Goal: Task Accomplishment & Management: Use online tool/utility

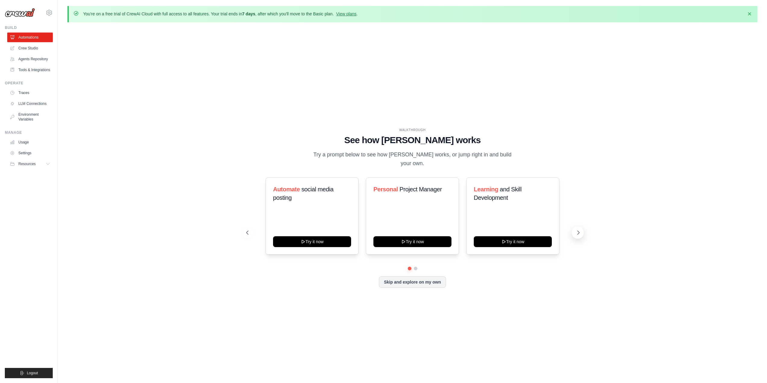
click at [579, 230] on icon at bounding box center [578, 233] width 6 height 6
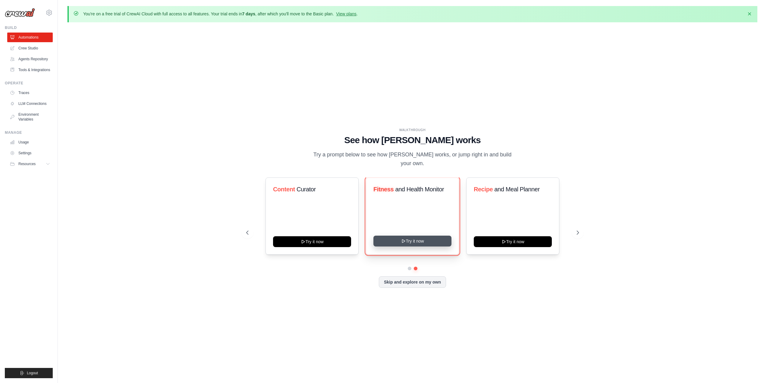
click at [414, 236] on button "Try it now" at bounding box center [412, 241] width 78 height 11
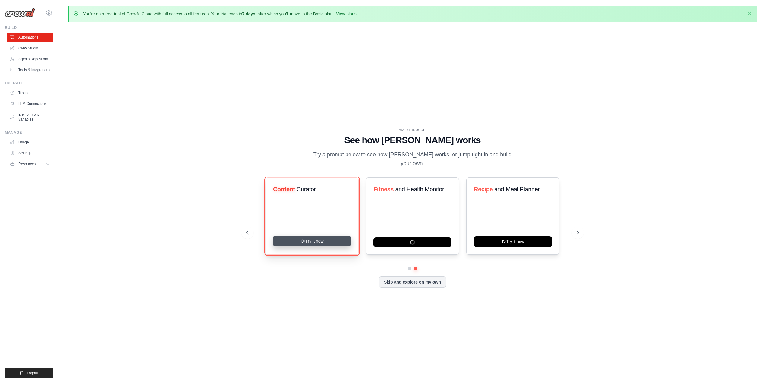
click at [323, 236] on button "Try it now" at bounding box center [312, 241] width 78 height 11
click at [394, 279] on button "Skip and explore on my own" at bounding box center [412, 281] width 67 height 11
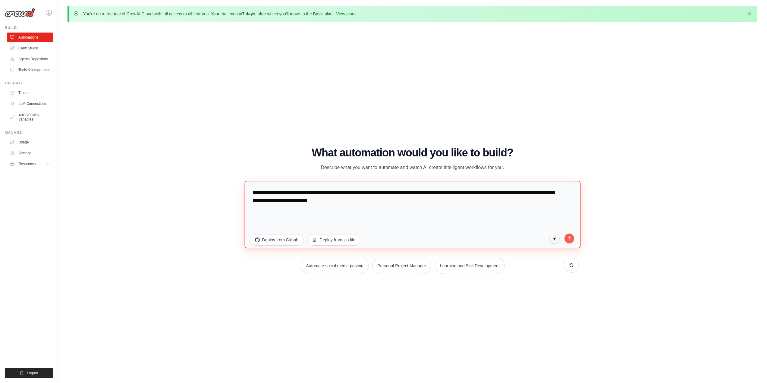
click at [322, 201] on textarea "**********" at bounding box center [412, 215] width 336 height 68
click at [572, 238] on icon "submit" at bounding box center [569, 236] width 5 height 5
click at [38, 62] on link "Agents Repository" at bounding box center [31, 59] width 46 height 10
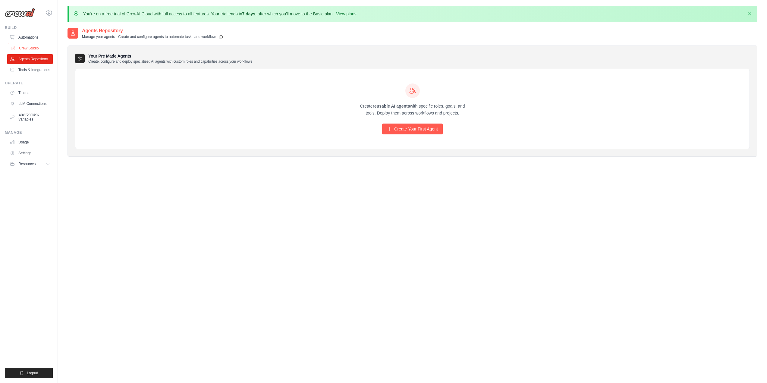
click at [36, 48] on link "Crew Studio" at bounding box center [31, 48] width 46 height 10
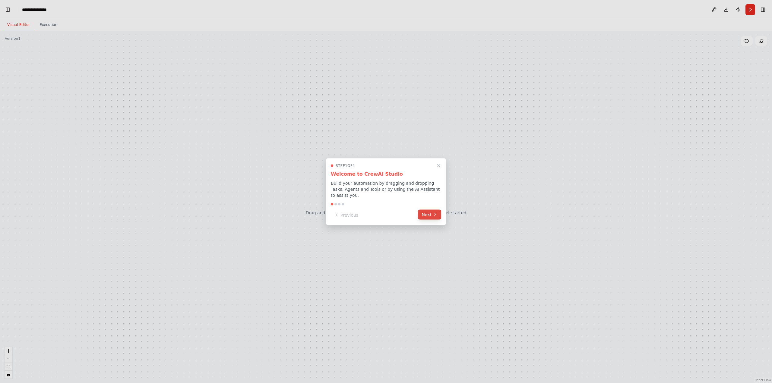
scroll to position [701, 0]
click at [429, 209] on button "Next" at bounding box center [429, 214] width 23 height 10
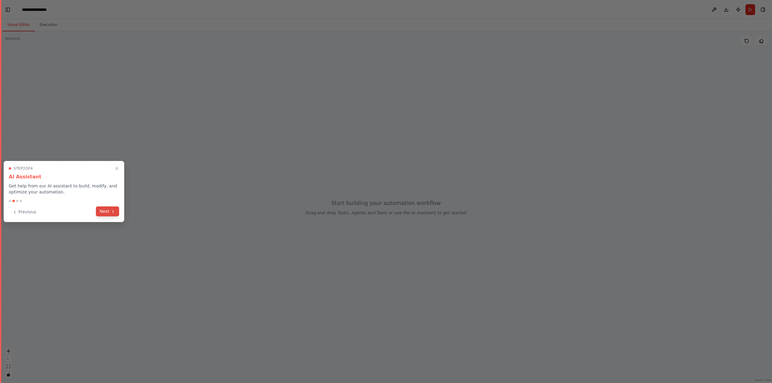
click at [98, 210] on button "Next" at bounding box center [107, 211] width 23 height 10
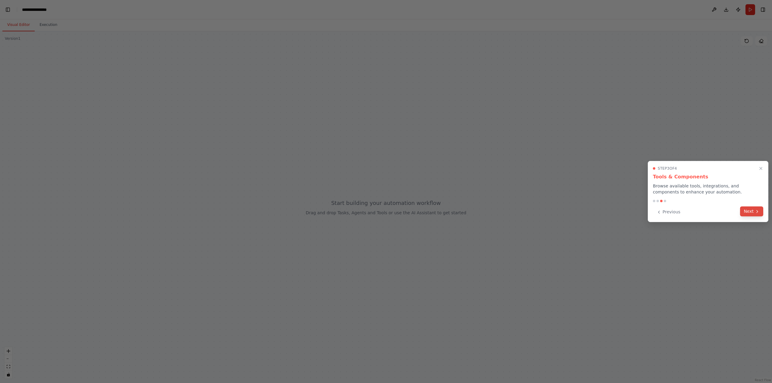
click at [742, 209] on button "Next" at bounding box center [751, 211] width 23 height 10
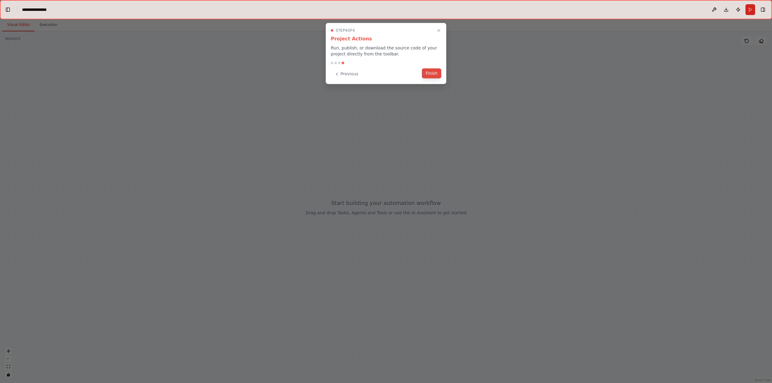
click at [429, 77] on button "Finish" at bounding box center [431, 73] width 19 height 10
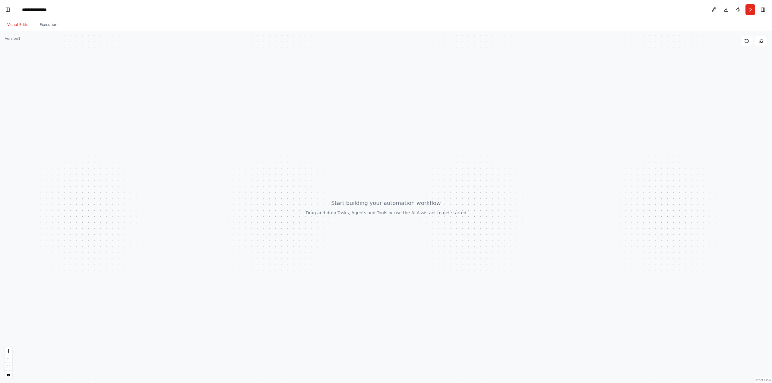
drag, startPoint x: 152, startPoint y: 128, endPoint x: 167, endPoint y: 143, distance: 20.9
click at [166, 142] on div at bounding box center [386, 207] width 772 height 352
drag, startPoint x: 187, startPoint y: 149, endPoint x: 183, endPoint y: 146, distance: 4.9
click at [181, 144] on div at bounding box center [386, 207] width 772 height 352
click at [371, 214] on div at bounding box center [386, 207] width 772 height 352
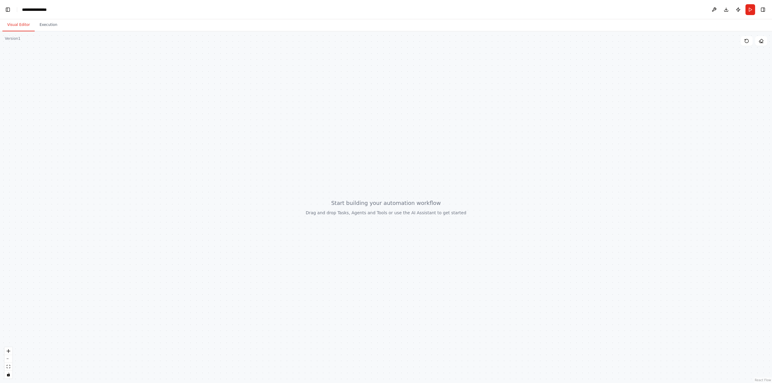
click at [365, 209] on div at bounding box center [386, 207] width 772 height 352
click at [49, 31] on button "Execution" at bounding box center [48, 25] width 27 height 13
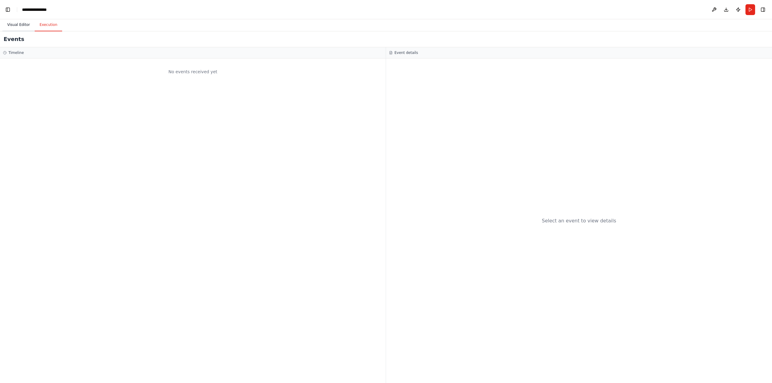
click at [12, 25] on button "Visual Editor" at bounding box center [18, 25] width 32 height 13
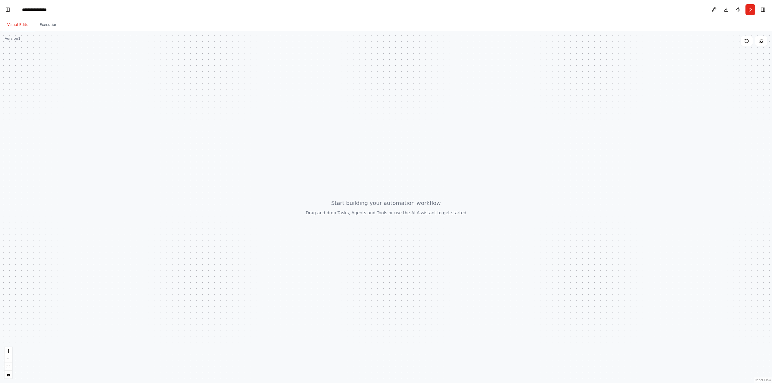
click at [357, 215] on div at bounding box center [386, 207] width 772 height 352
click at [276, 194] on div at bounding box center [386, 207] width 772 height 352
click at [8, 9] on button "Toggle Left Sidebar" at bounding box center [8, 9] width 8 height 8
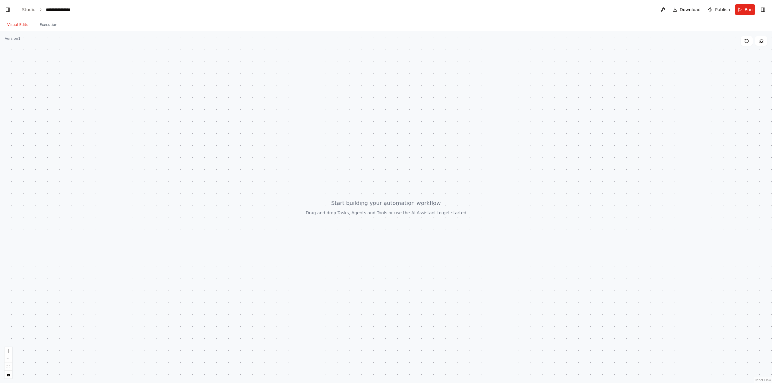
scroll to position [794, 0]
click at [0, 8] on button "Toggle Sidebar" at bounding box center [0, 191] width 5 height 383
click at [4, 8] on button "Toggle Left Sidebar" at bounding box center [8, 9] width 8 height 8
click at [736, 9] on button "Publish" at bounding box center [738, 9] width 10 height 11
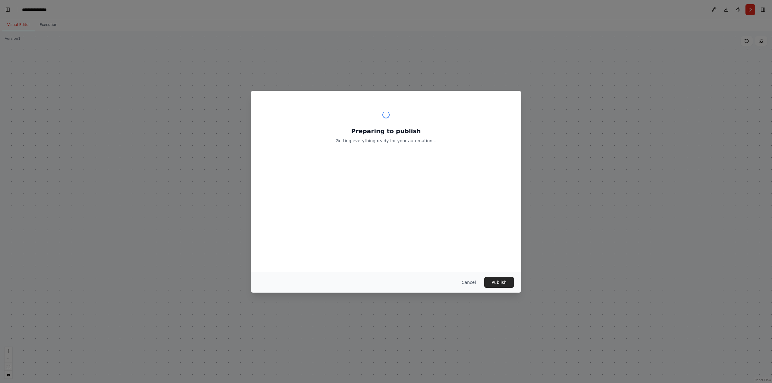
scroll to position [1476, 0]
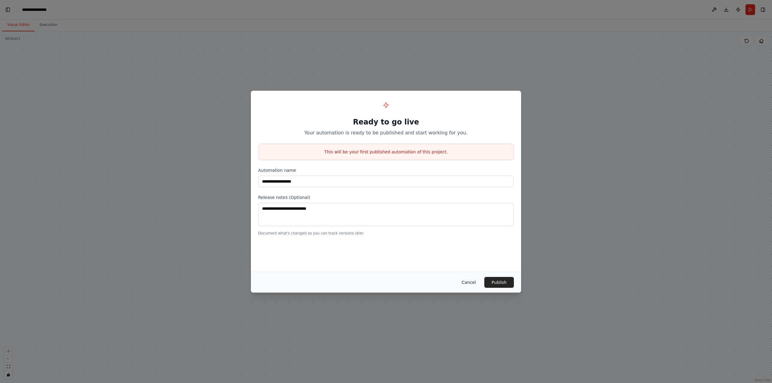
click at [474, 286] on button "Cancel" at bounding box center [469, 282] width 24 height 11
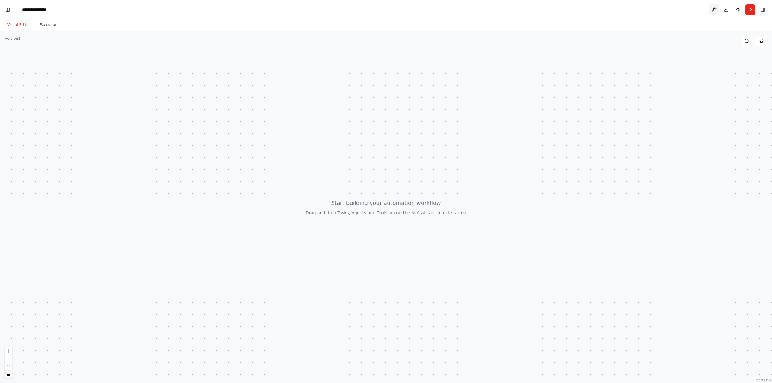
scroll to position [1889, 0]
click at [710, 11] on button at bounding box center [714, 9] width 10 height 11
click at [763, 8] on button "Toggle Right Sidebar" at bounding box center [762, 9] width 8 height 8
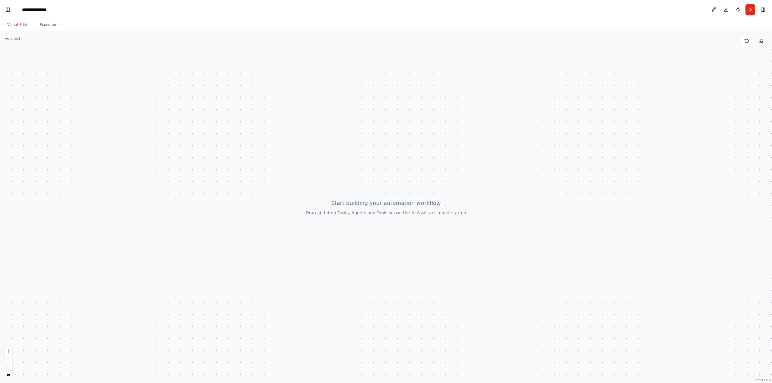
click at [759, 40] on icon at bounding box center [760, 41] width 5 height 5
drag, startPoint x: 407, startPoint y: 175, endPoint x: 398, endPoint y: 178, distance: 9.2
click at [398, 178] on div at bounding box center [386, 207] width 772 height 352
click at [35, 21] on button "Execution" at bounding box center [48, 25] width 27 height 13
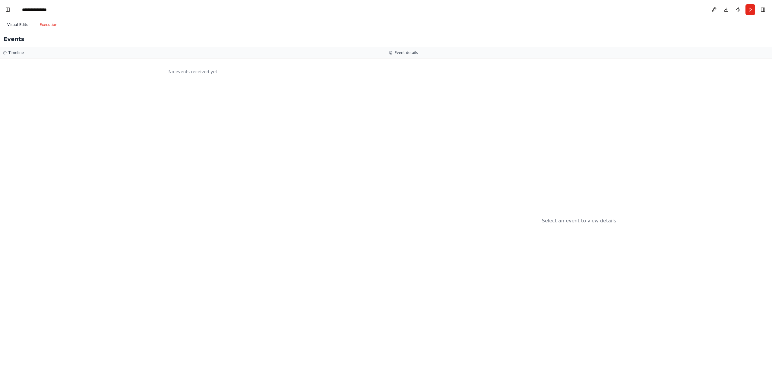
click at [22, 25] on button "Visual Editor" at bounding box center [18, 25] width 32 height 13
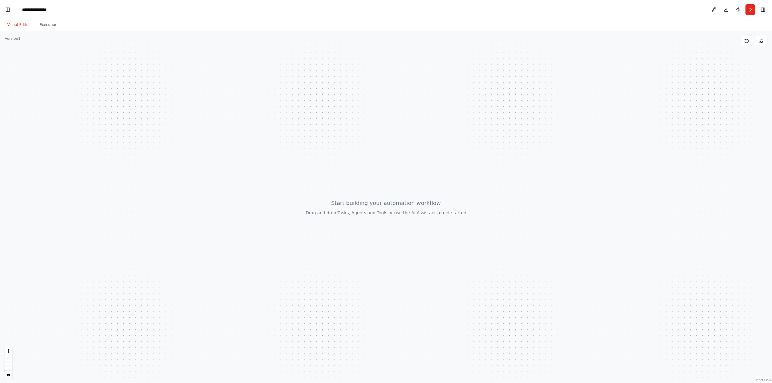
scroll to position [663, 0]
drag, startPoint x: 347, startPoint y: 196, endPoint x: 11, endPoint y: 36, distance: 372.5
click at [11, 36] on div "Version 1" at bounding box center [13, 38] width 16 height 5
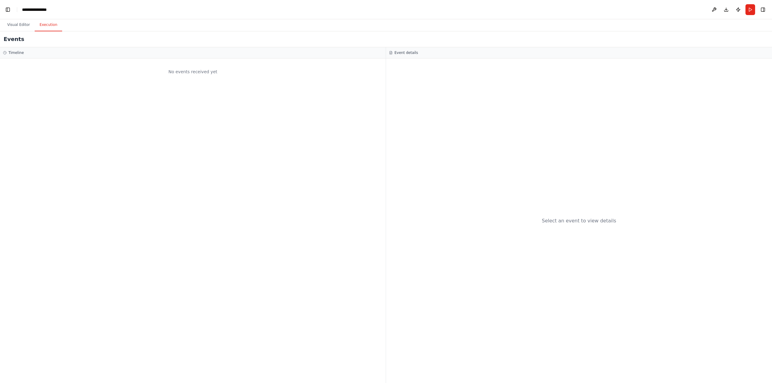
click at [47, 26] on button "Execution" at bounding box center [48, 25] width 27 height 13
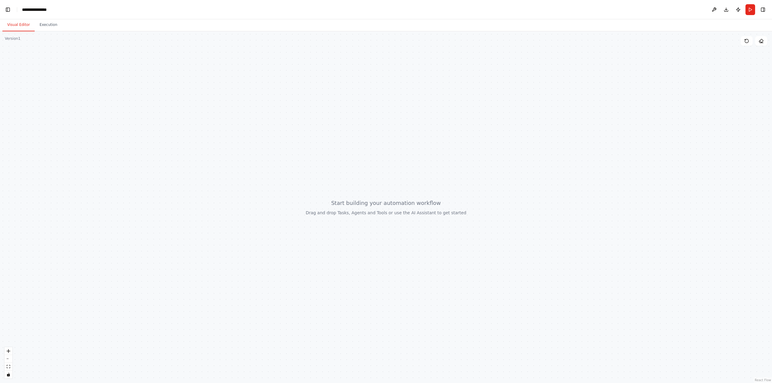
click at [23, 26] on button "Visual Editor" at bounding box center [18, 25] width 32 height 13
click at [747, 9] on button "Run" at bounding box center [750, 9] width 10 height 11
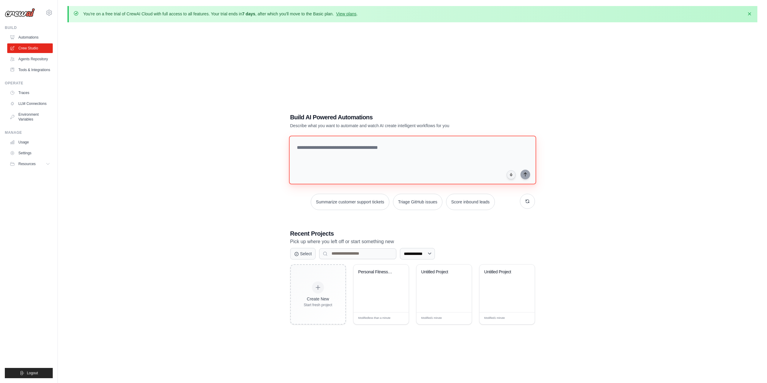
click at [321, 148] on textarea at bounding box center [412, 160] width 247 height 49
click at [260, 322] on div "**********" at bounding box center [413, 218] width 690 height 383
click at [344, 147] on textarea at bounding box center [412, 160] width 247 height 49
paste textarea "**********"
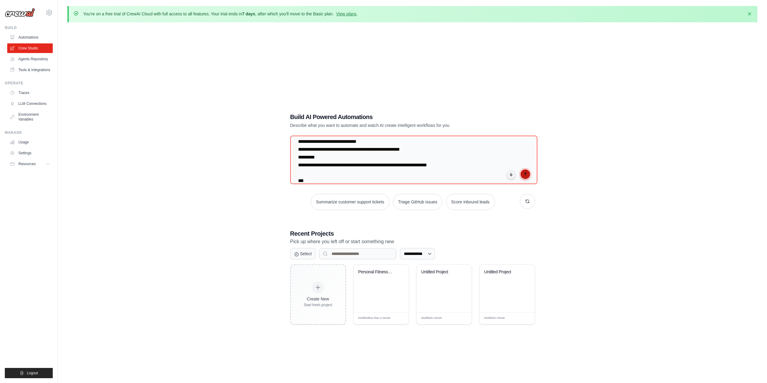
click at [527, 174] on icon "submit" at bounding box center [525, 174] width 5 height 5
click at [440, 156] on textarea "**********" at bounding box center [412, 160] width 247 height 49
paste textarea "**********"
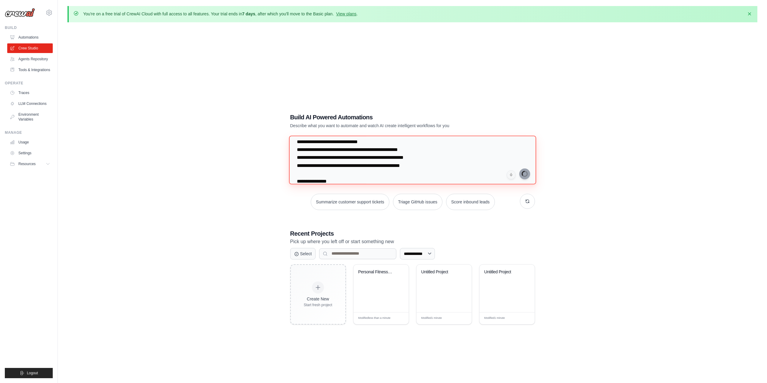
type textarea "**********"
click at [183, 67] on div "**********" at bounding box center [413, 218] width 690 height 383
click at [182, 66] on div "**********" at bounding box center [413, 218] width 690 height 383
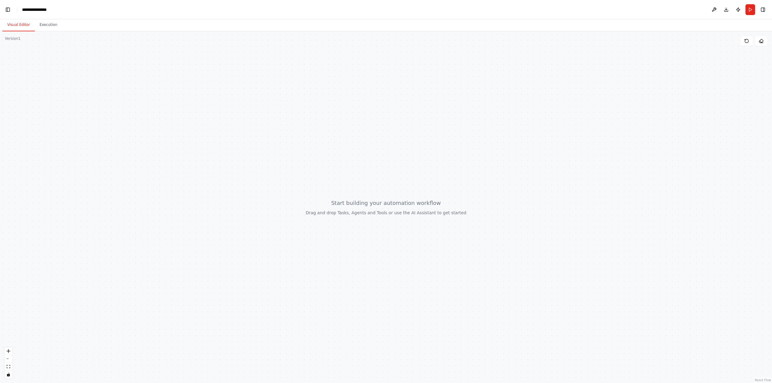
scroll to position [3765, 0]
click at [708, 11] on header "**********" at bounding box center [386, 9] width 772 height 19
click at [713, 11] on button at bounding box center [714, 9] width 10 height 11
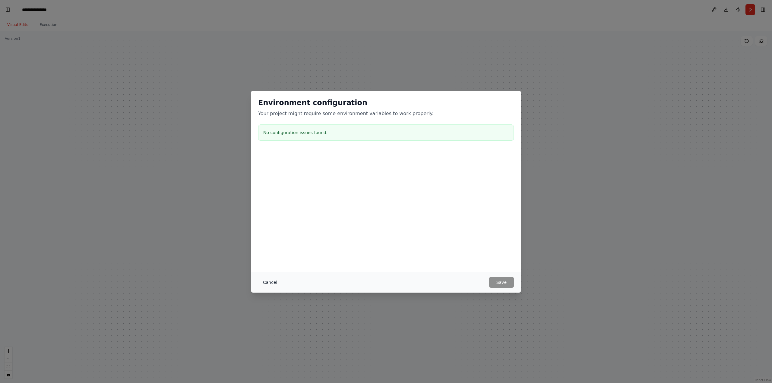
click at [262, 283] on button "Cancel" at bounding box center [270, 282] width 24 height 11
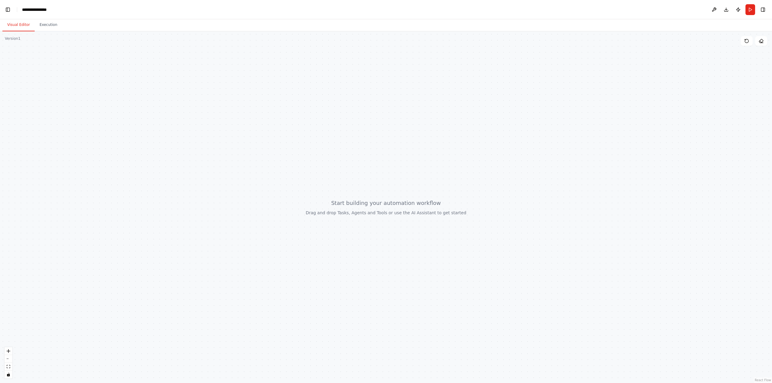
scroll to position [4192, 0]
click at [739, 10] on button "Publish" at bounding box center [738, 9] width 10 height 11
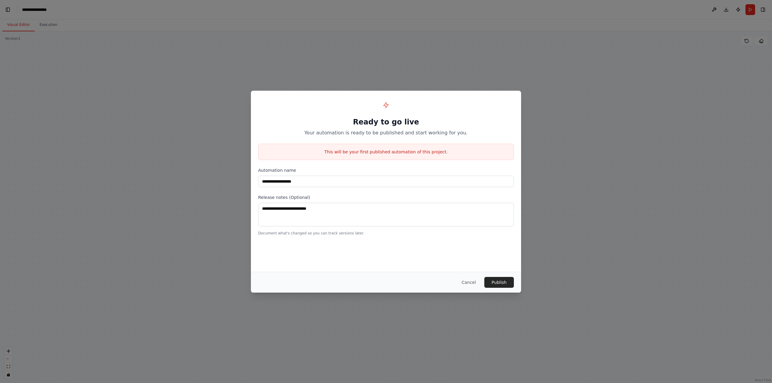
scroll to position [4516, 0]
click at [471, 283] on button "Cancel" at bounding box center [469, 282] width 24 height 11
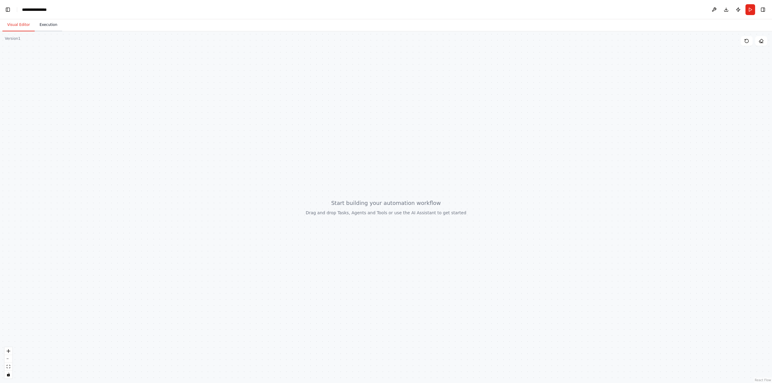
click at [44, 27] on button "Execution" at bounding box center [48, 25] width 27 height 13
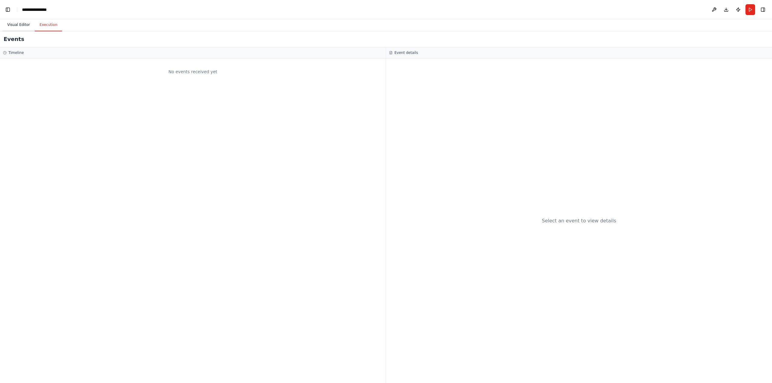
click at [12, 26] on button "Visual Editor" at bounding box center [18, 25] width 32 height 13
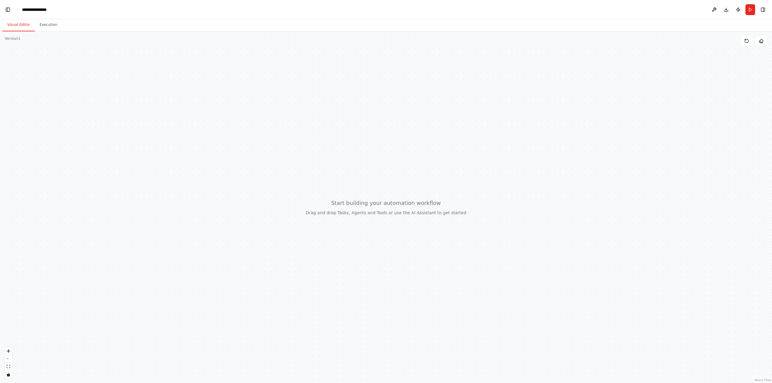
drag, startPoint x: 313, startPoint y: 209, endPoint x: 415, endPoint y: 234, distance: 105.1
click at [420, 243] on div at bounding box center [386, 207] width 772 height 352
drag, startPoint x: 398, startPoint y: 221, endPoint x: 409, endPoint y: 225, distance: 11.9
click at [408, 225] on div at bounding box center [386, 207] width 772 height 352
drag, startPoint x: 403, startPoint y: 215, endPoint x: 376, endPoint y: 212, distance: 27.1
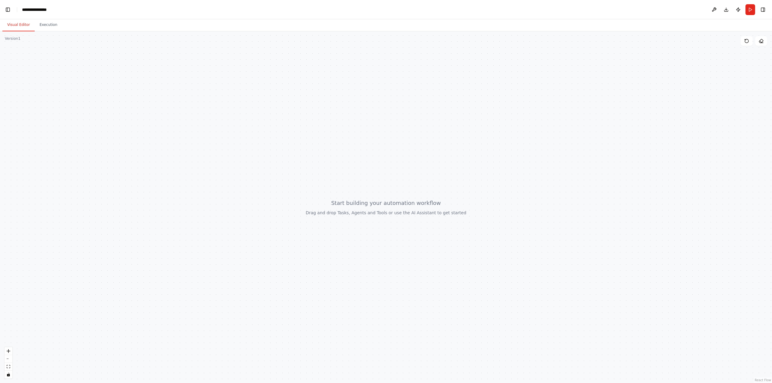
click at [394, 215] on div at bounding box center [386, 207] width 772 height 352
drag, startPoint x: 325, startPoint y: 210, endPoint x: 310, endPoint y: 218, distance: 17.5
click at [299, 215] on div at bounding box center [386, 207] width 772 height 352
drag, startPoint x: 300, startPoint y: 222, endPoint x: 271, endPoint y: 231, distance: 30.2
click at [271, 231] on div at bounding box center [386, 207] width 772 height 352
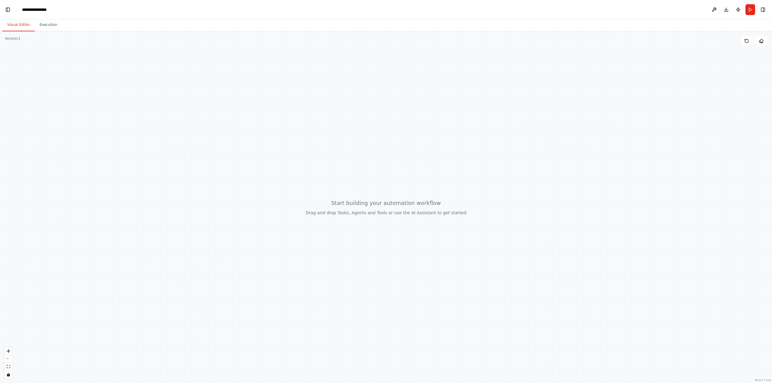
drag, startPoint x: 285, startPoint y: 253, endPoint x: 242, endPoint y: 239, distance: 44.9
click at [246, 243] on div at bounding box center [386, 207] width 772 height 352
click at [176, 142] on div at bounding box center [386, 207] width 772 height 352
click at [748, 41] on icon at bounding box center [746, 41] width 5 height 5
click at [763, 43] on button at bounding box center [761, 41] width 12 height 10
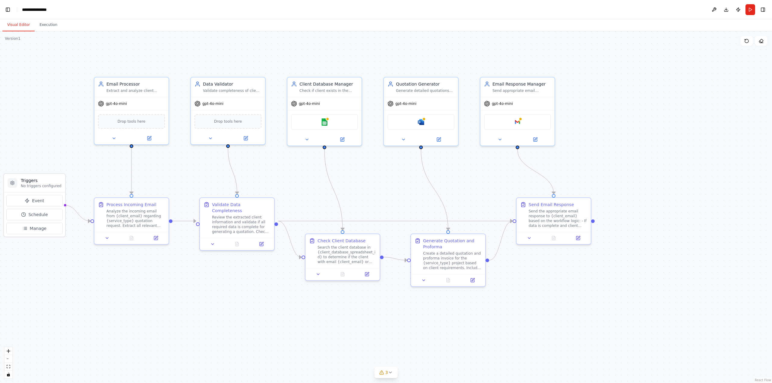
scroll to position [8336, 0]
click at [328, 124] on img at bounding box center [324, 120] width 7 height 7
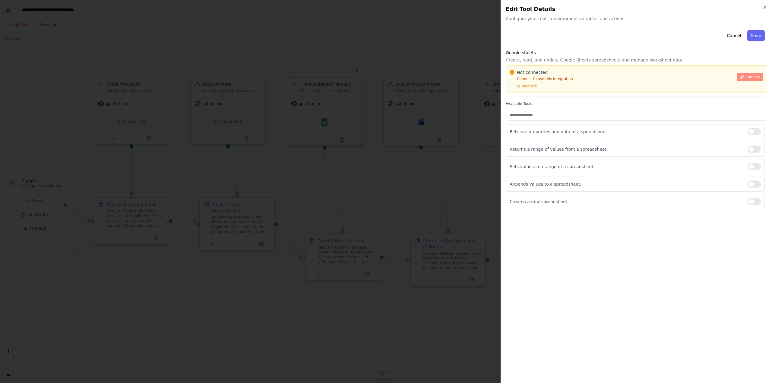
click at [741, 79] on icon at bounding box center [741, 76] width 3 height 3
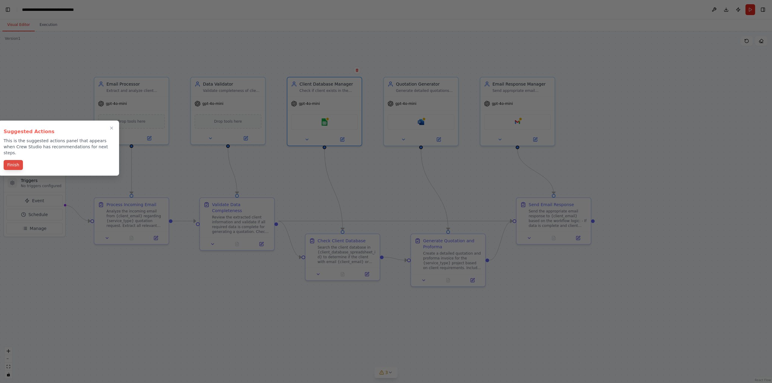
scroll to position [10853, 0]
click at [11, 198] on div at bounding box center [386, 191] width 772 height 383
click at [13, 162] on button "Finish" at bounding box center [13, 165] width 19 height 10
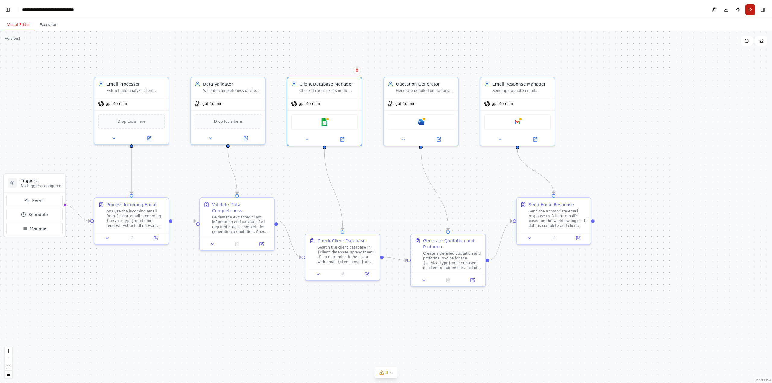
click at [749, 8] on button "Run" at bounding box center [750, 9] width 10 height 11
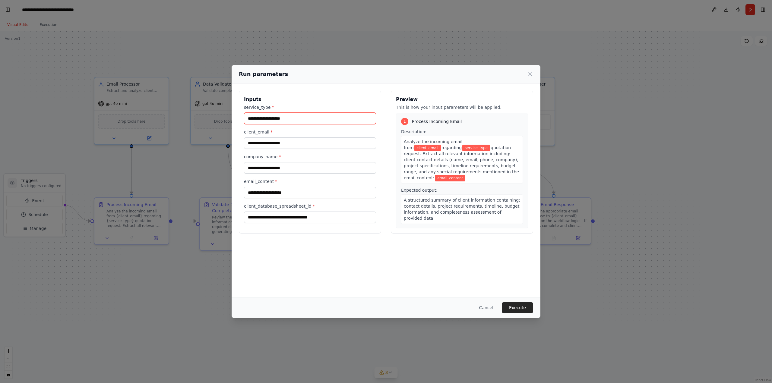
click at [269, 120] on input "service_type *" at bounding box center [310, 118] width 132 height 11
click at [260, 105] on label "service_type *" at bounding box center [310, 107] width 132 height 6
click at [260, 113] on input "service_type *" at bounding box center [310, 118] width 132 height 11
click at [260, 105] on label "service_type *" at bounding box center [310, 107] width 132 height 6
click at [260, 113] on input "service_type *" at bounding box center [310, 118] width 132 height 11
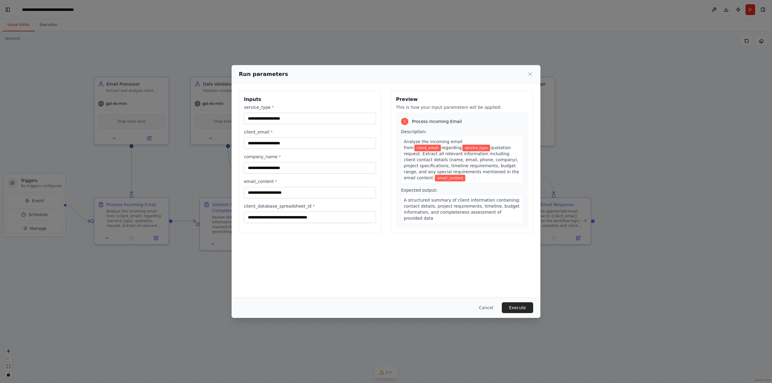
click at [260, 105] on label "service_type *" at bounding box center [310, 107] width 132 height 6
click at [260, 113] on input "service_type *" at bounding box center [310, 118] width 132 height 11
click at [260, 130] on label "client_email *" at bounding box center [310, 132] width 132 height 6
click at [260, 137] on input "client_email *" at bounding box center [310, 142] width 132 height 11
click at [260, 130] on label "client_email *" at bounding box center [310, 132] width 132 height 6
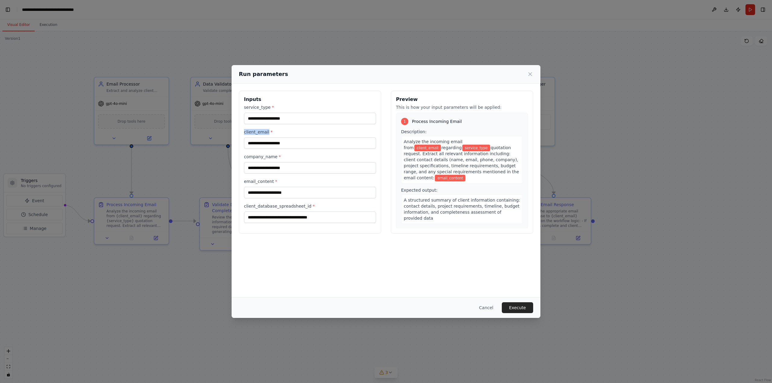
click at [260, 137] on input "client_email *" at bounding box center [310, 142] width 132 height 11
drag, startPoint x: 260, startPoint y: 130, endPoint x: 261, endPoint y: 152, distance: 21.5
click at [259, 131] on label "client_email *" at bounding box center [310, 132] width 132 height 6
click at [259, 137] on input "client_email *" at bounding box center [310, 142] width 132 height 11
click at [261, 155] on label "company_name *" at bounding box center [310, 157] width 132 height 6
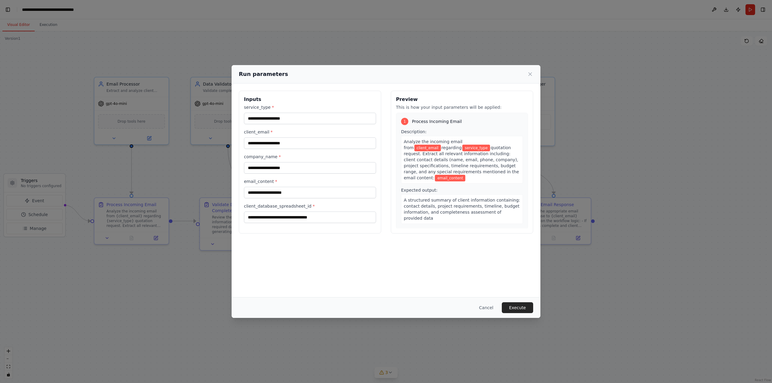
click at [261, 162] on input "company_name *" at bounding box center [310, 167] width 132 height 11
click at [261, 155] on label "company_name *" at bounding box center [310, 157] width 132 height 6
click at [261, 162] on input "company_name *" at bounding box center [310, 167] width 132 height 11
click at [258, 179] on label "email_content *" at bounding box center [310, 181] width 132 height 6
click at [258, 187] on input "email_content *" at bounding box center [310, 192] width 132 height 11
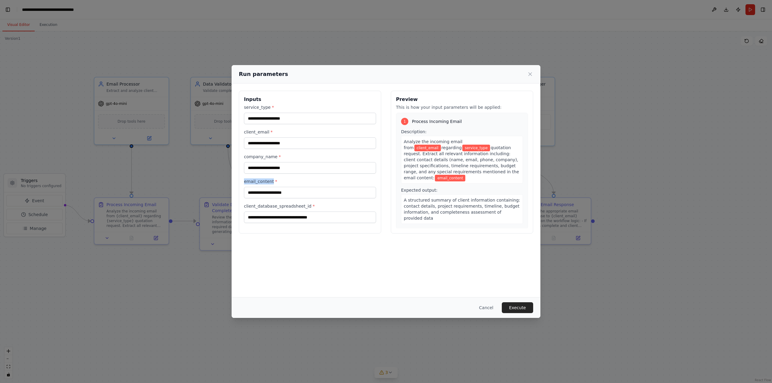
click at [258, 179] on label "email_content *" at bounding box center [310, 181] width 132 height 6
click at [258, 187] on input "email_content *" at bounding box center [310, 192] width 132 height 11
click at [264, 206] on label "client_database_spreadsheet_id *" at bounding box center [310, 206] width 132 height 6
click at [264, 212] on input "client_database_spreadsheet_id *" at bounding box center [310, 217] width 132 height 11
click at [264, 206] on label "client_database_spreadsheet_id *" at bounding box center [310, 206] width 132 height 6
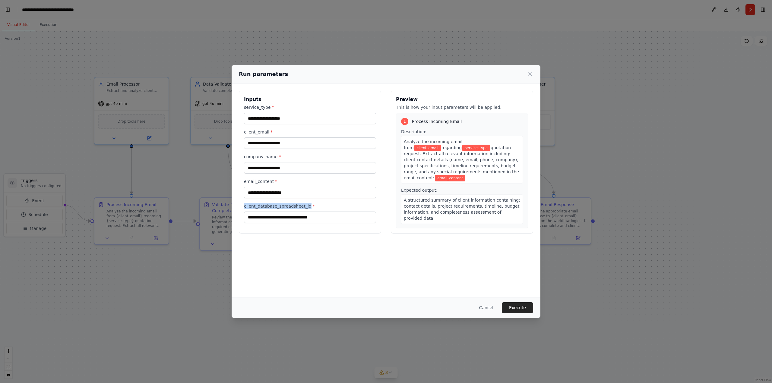
click at [264, 212] on input "client_database_spreadsheet_id *" at bounding box center [310, 217] width 132 height 11
click at [280, 213] on input "client_database_spreadsheet_id *" at bounding box center [310, 217] width 132 height 11
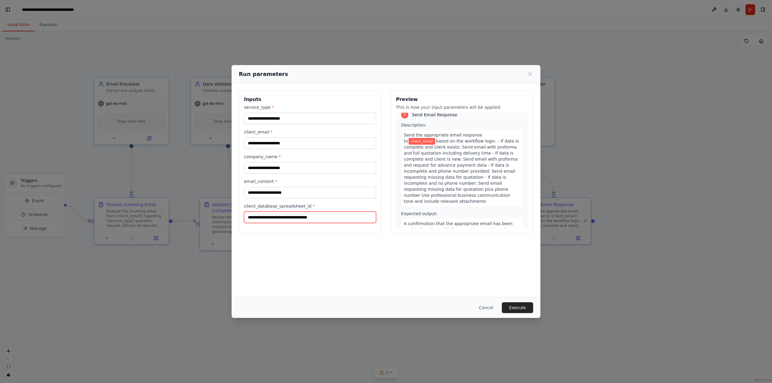
scroll to position [17430, 0]
click at [531, 72] on icon at bounding box center [530, 74] width 6 height 6
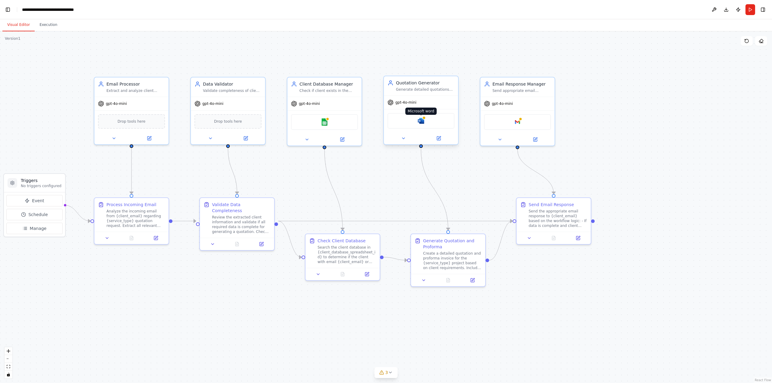
click at [420, 121] on img at bounding box center [420, 120] width 7 height 7
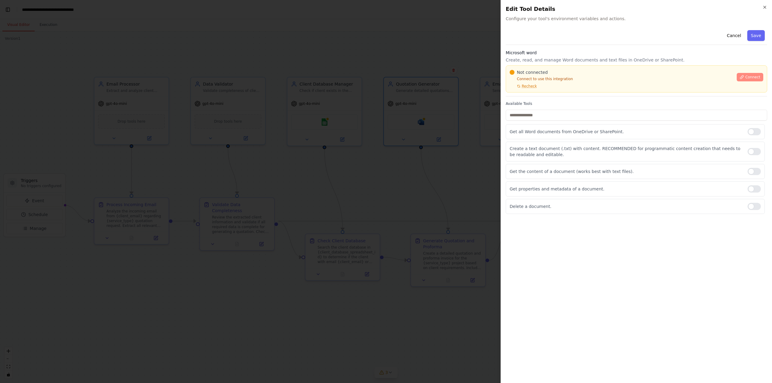
click at [752, 80] on button "Connect" at bounding box center [749, 77] width 27 height 8
click at [765, 7] on icon "button" at bounding box center [764, 7] width 2 height 2
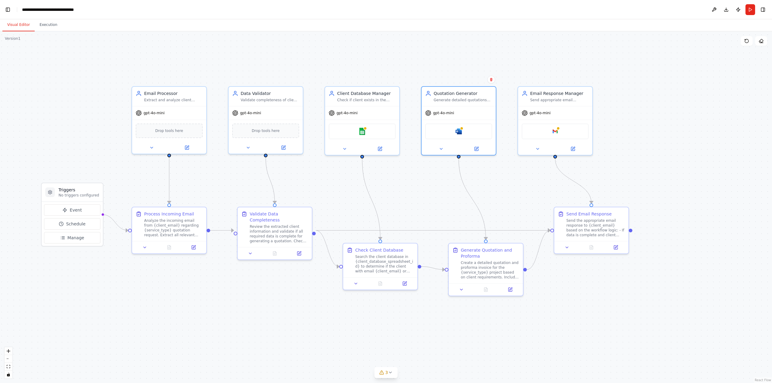
drag, startPoint x: 18, startPoint y: 61, endPoint x: 63, endPoint y: 72, distance: 45.9
click at [63, 72] on div ".deletable-edge-delete-btn { width: 20px; height: 20px; border: 0px solid #ffff…" at bounding box center [386, 207] width 772 height 352
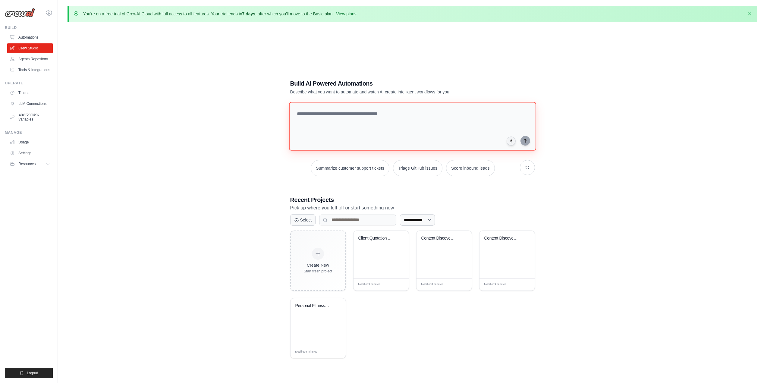
click at [337, 113] on textarea at bounding box center [412, 126] width 247 height 49
paste textarea "**********"
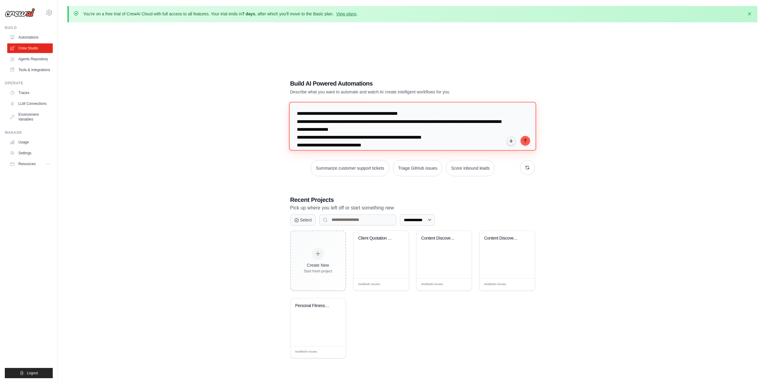
scroll to position [218, 0]
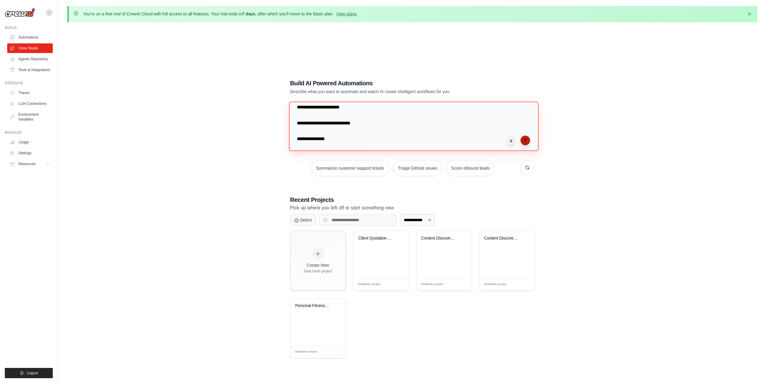
type textarea "**********"
click at [526, 141] on icon "submit" at bounding box center [525, 140] width 5 height 5
click at [332, 117] on textarea "**********" at bounding box center [412, 126] width 247 height 49
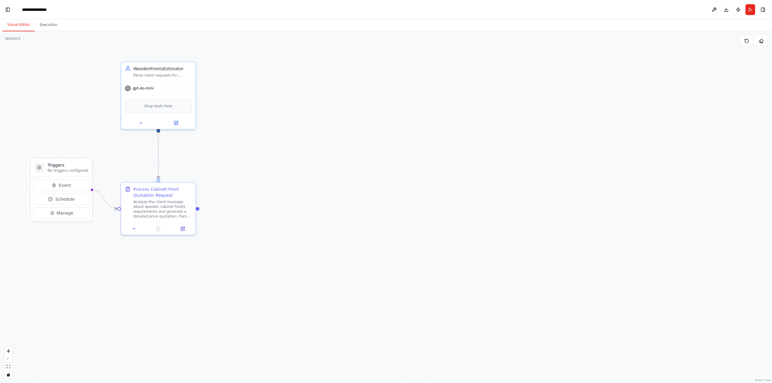
scroll to position [10636, 0]
click at [134, 232] on div at bounding box center [158, 227] width 74 height 12
click at [134, 229] on icon at bounding box center [133, 227] width 5 height 5
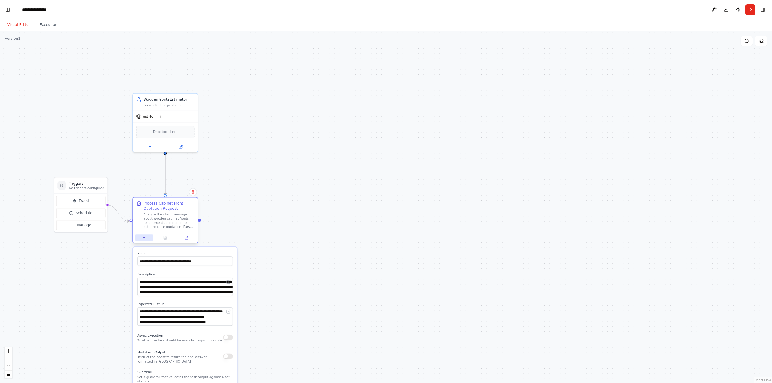
click at [146, 241] on button at bounding box center [144, 238] width 18 height 6
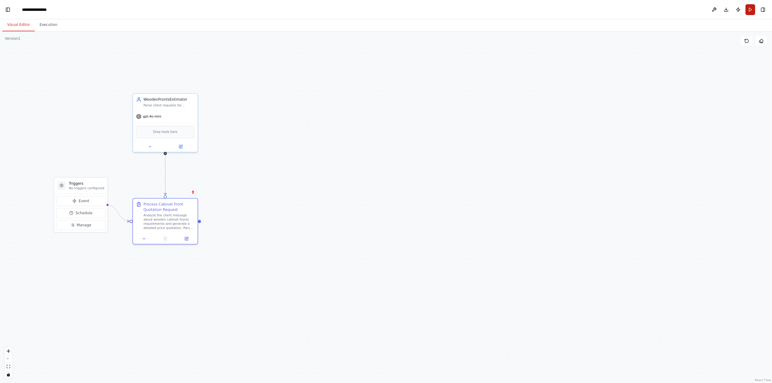
click at [750, 6] on button "Run" at bounding box center [750, 9] width 10 height 11
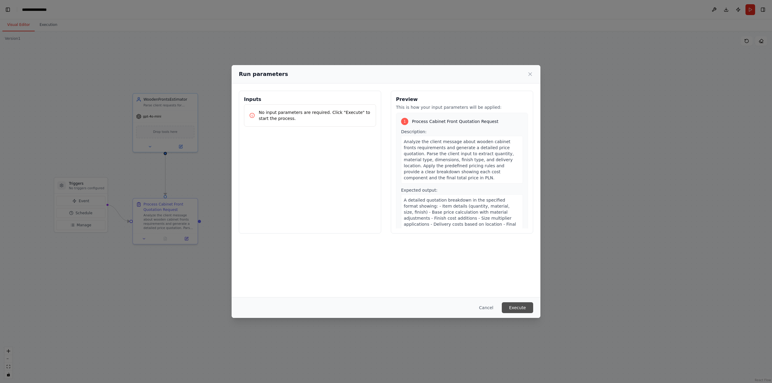
click at [522, 306] on button "Execute" at bounding box center [517, 307] width 31 height 11
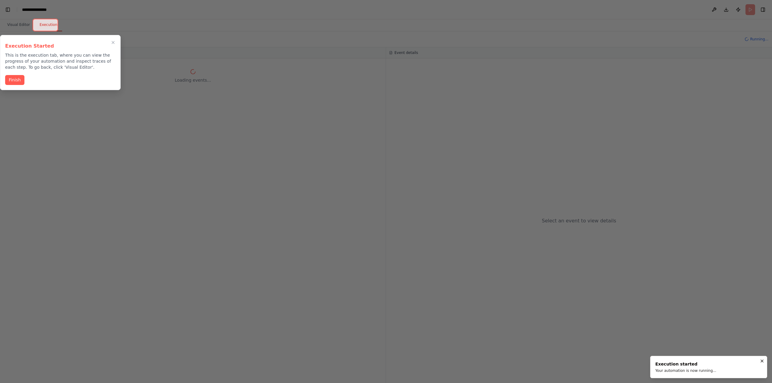
click at [9, 85] on div "Execution Started This is the execution tab, where you can view the progress of…" at bounding box center [60, 62] width 121 height 55
click at [14, 83] on button "Finish" at bounding box center [14, 80] width 19 height 10
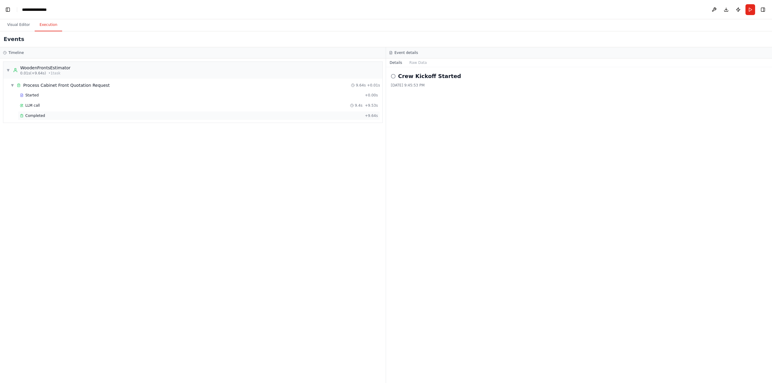
click at [28, 115] on span "Completed" at bounding box center [35, 115] width 20 height 5
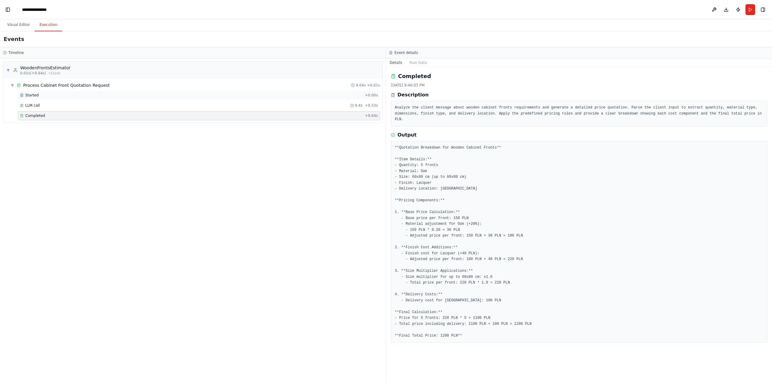
click at [41, 97] on div "Started" at bounding box center [191, 95] width 342 height 5
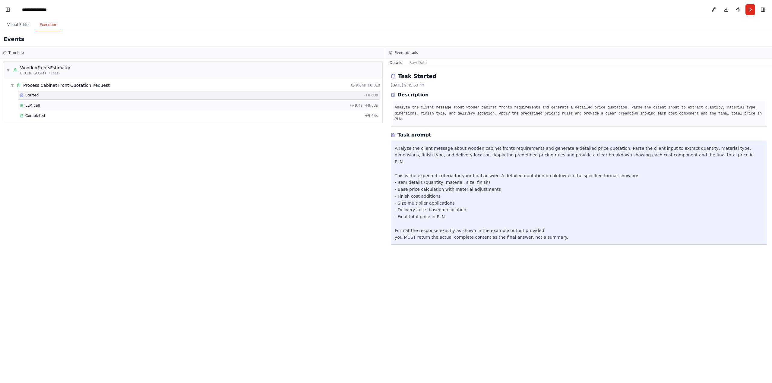
click at [52, 107] on div "LLM call 9.4s + 9.53s" at bounding box center [199, 105] width 358 height 5
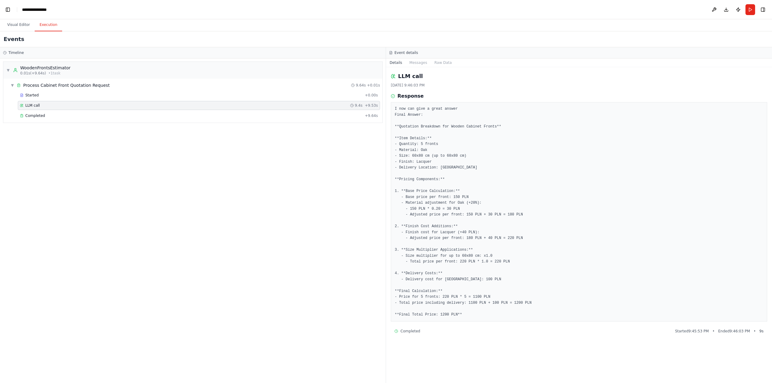
click at [269, 288] on div "▼ WoodenFrontsEstimator 0.01s (+9.64s) • 1 task ▼ Process Cabinet Front Quotati…" at bounding box center [193, 220] width 386 height 325
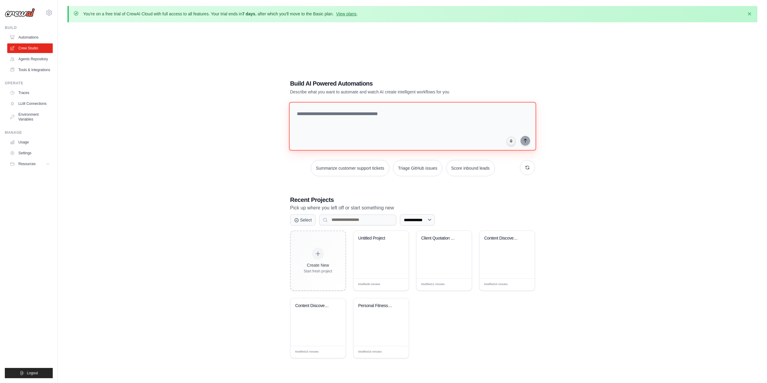
click at [319, 117] on textarea at bounding box center [412, 126] width 247 height 49
paste textarea "**********"
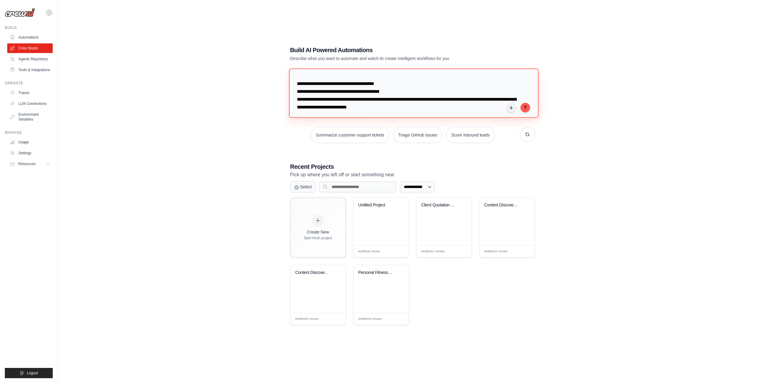
scroll to position [60, 0]
click at [389, 99] on textarea at bounding box center [414, 92] width 250 height 49
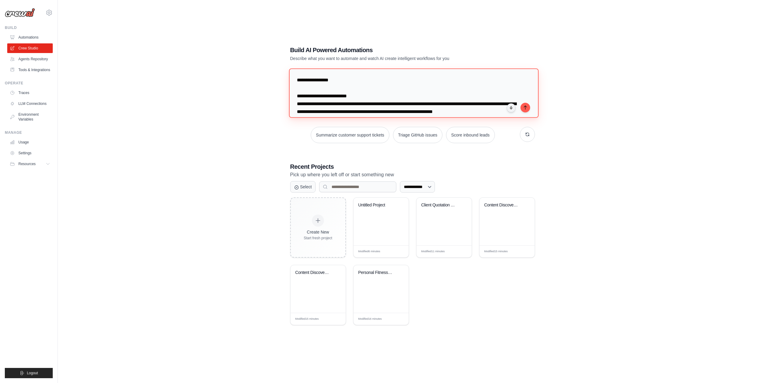
drag, startPoint x: 346, startPoint y: 83, endPoint x: 246, endPoint y: 40, distance: 108.4
click at [246, 40] on div "**********" at bounding box center [413, 185] width 690 height 383
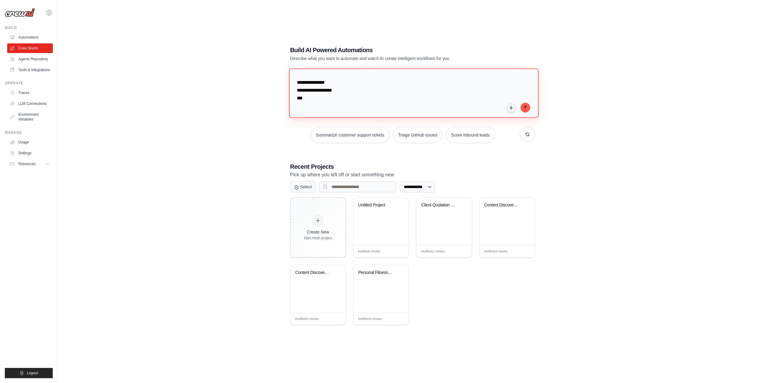
scroll to position [371, 0]
click at [326, 96] on textarea at bounding box center [414, 92] width 250 height 49
type textarea "**********"
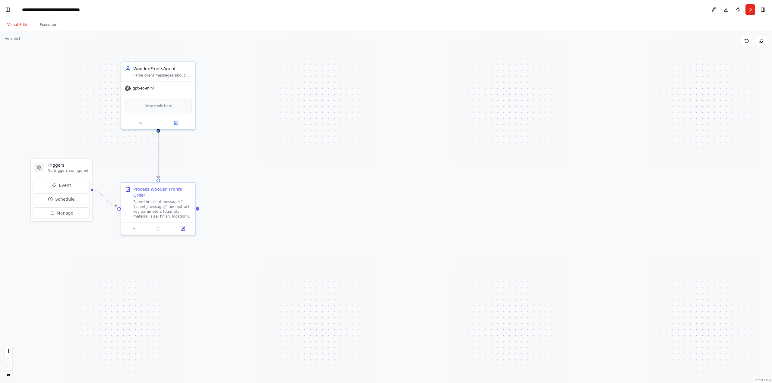
scroll to position [14512, 0]
click at [748, 10] on button "Run" at bounding box center [750, 9] width 10 height 11
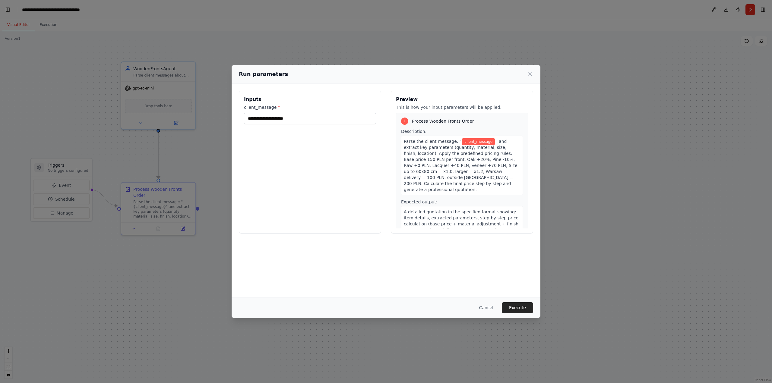
scroll to position [0, 0]
click at [265, 116] on input "client_message *" at bounding box center [310, 118] width 132 height 11
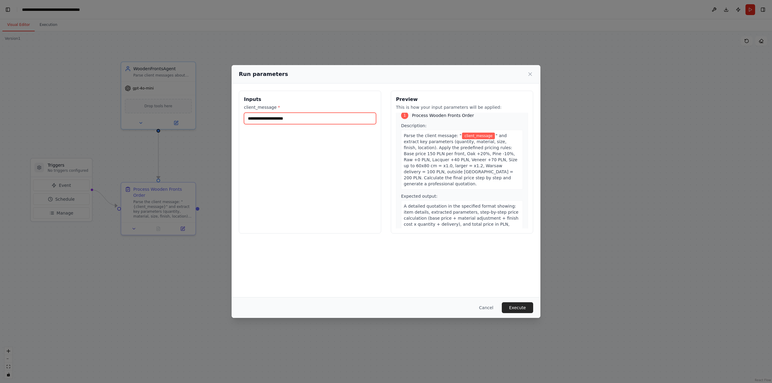
scroll to position [13, 0]
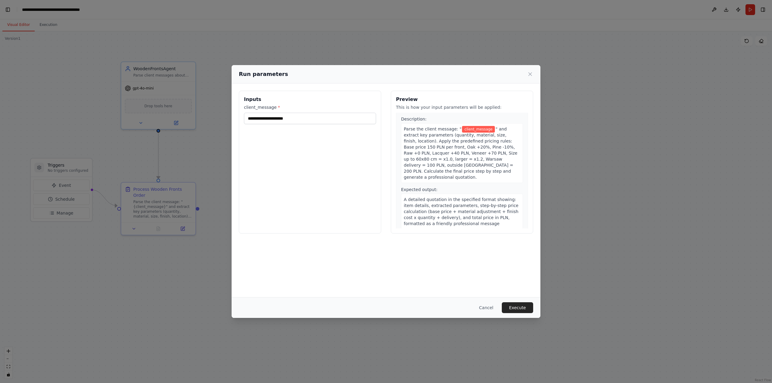
click at [395, 262] on div "Inputs client_message * Preview This is how your input parameters will be appli…" at bounding box center [385, 190] width 309 height 214
click at [282, 116] on input "client_message *" at bounding box center [310, 118] width 132 height 11
paste input "**********"
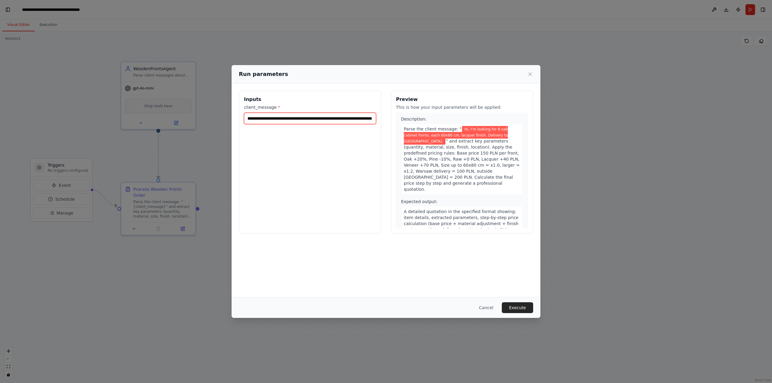
scroll to position [0, 41]
type input "**********"
click at [525, 307] on button "Execute" at bounding box center [517, 307] width 31 height 11
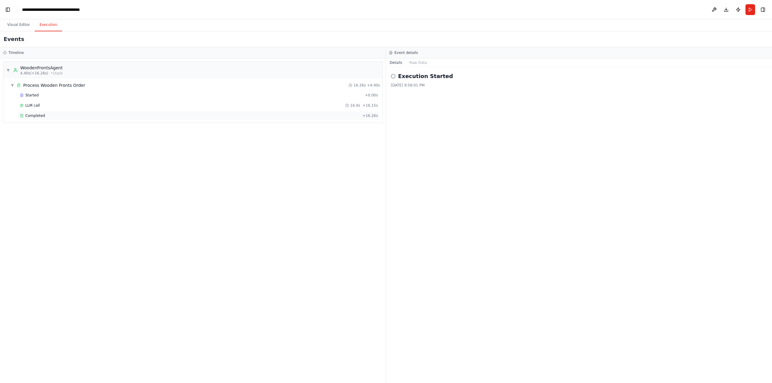
click at [34, 112] on div "Completed + 16.26s" at bounding box center [199, 115] width 362 height 9
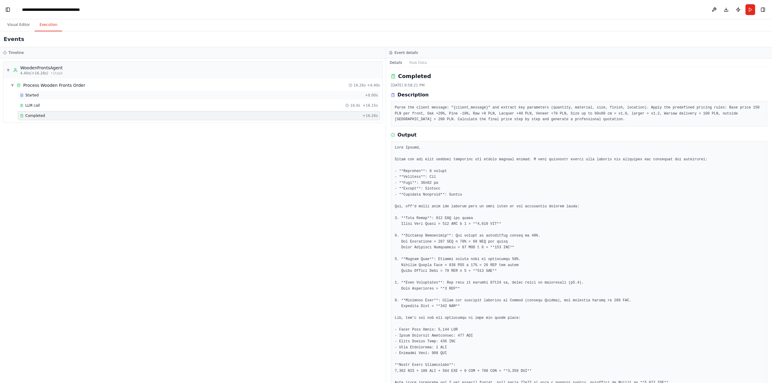
click at [49, 96] on div "Started" at bounding box center [191, 95] width 342 height 5
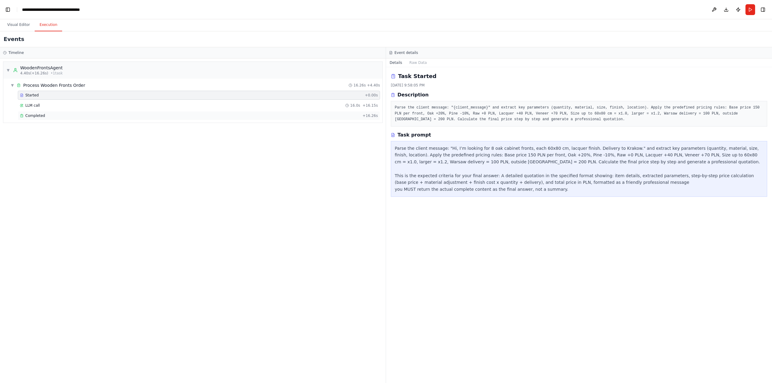
click at [33, 113] on div "Completed + 16.26s" at bounding box center [199, 115] width 362 height 9
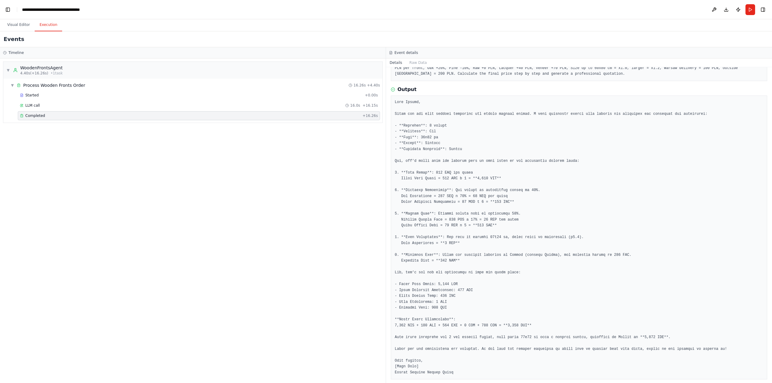
scroll to position [52, 0]
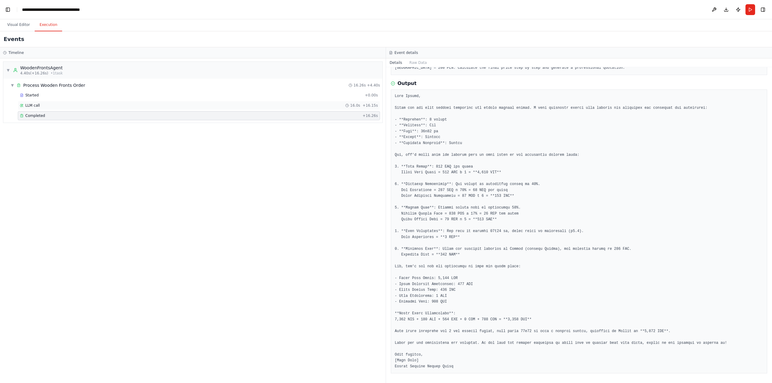
click at [58, 106] on div "LLM call 16.0s + 16.15s" at bounding box center [199, 105] width 358 height 5
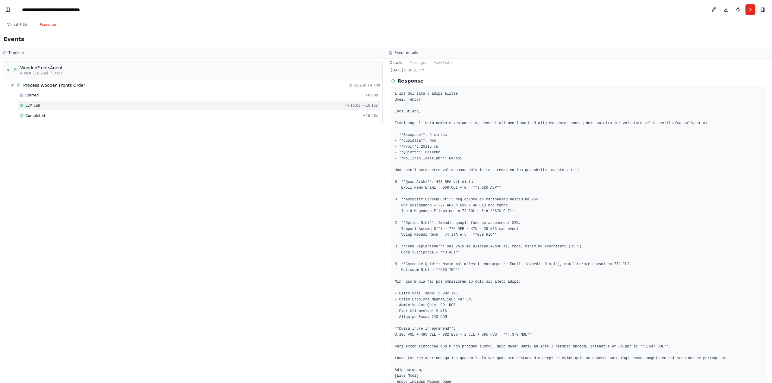
scroll to position [44, 0]
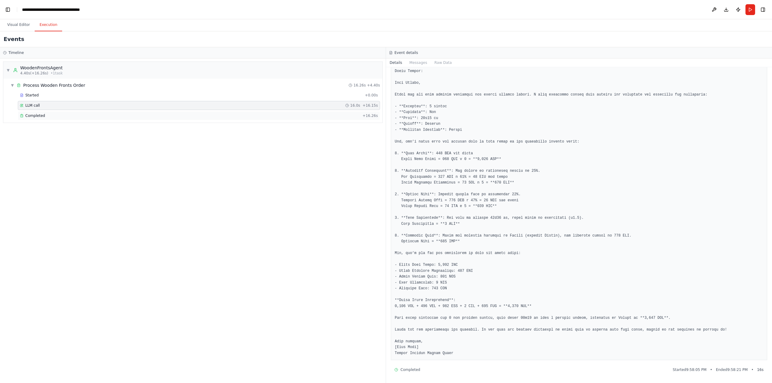
click at [41, 119] on div "Completed + 16.26s" at bounding box center [199, 115] width 362 height 9
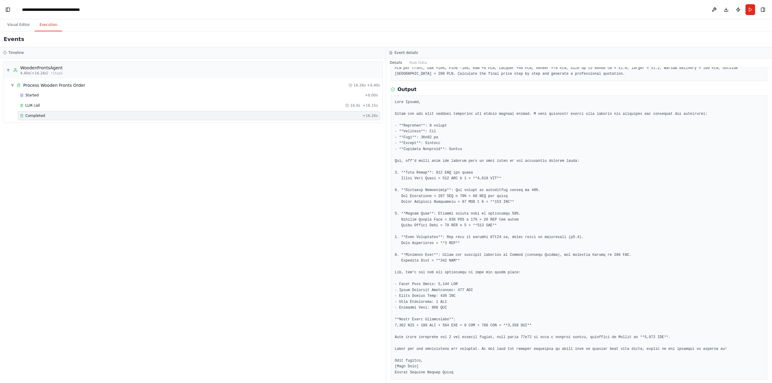
scroll to position [52, 0]
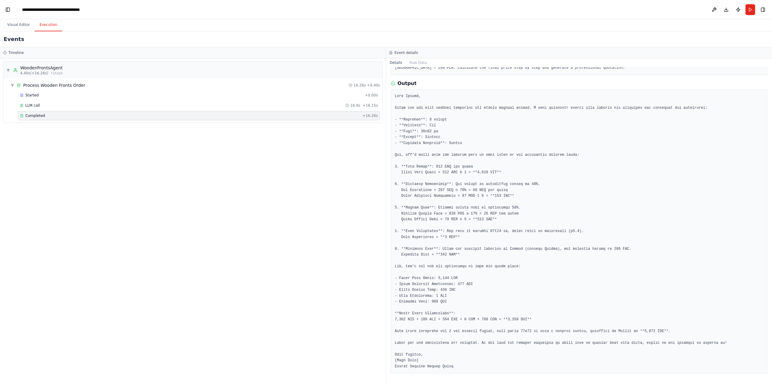
click at [3, 8] on div "Create an agent called "WoodenFrontsAgent". This agent receives a client messag…" at bounding box center [386, 191] width 772 height 383
click at [5, 8] on button "Toggle Left Sidebar" at bounding box center [8, 9] width 8 height 8
click at [6, 8] on button "Toggle Left Sidebar" at bounding box center [8, 9] width 8 height 8
click at [15, 21] on button "Visual Editor" at bounding box center [18, 25] width 32 height 13
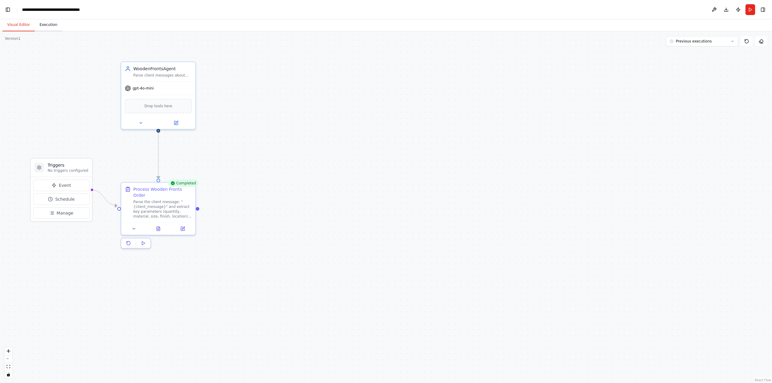
click at [41, 27] on button "Execution" at bounding box center [48, 25] width 27 height 13
click at [17, 26] on button "Visual Editor" at bounding box center [18, 25] width 32 height 13
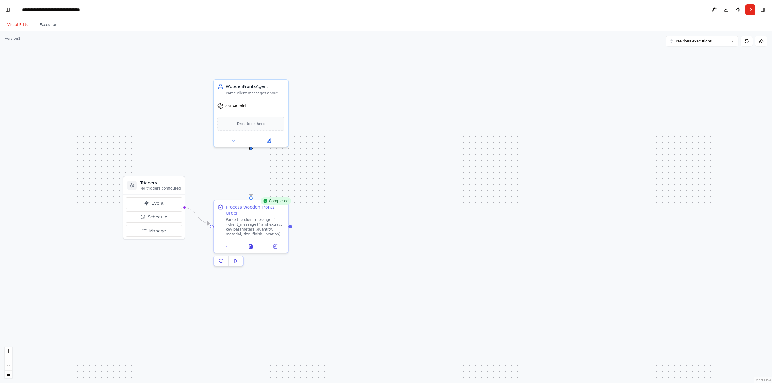
drag, startPoint x: 49, startPoint y: 131, endPoint x: 154, endPoint y: 155, distance: 108.1
click at [153, 155] on div ".deletable-edge-delete-btn { width: 20px; height: 20px; border: 0px solid #ffff…" at bounding box center [386, 207] width 772 height 352
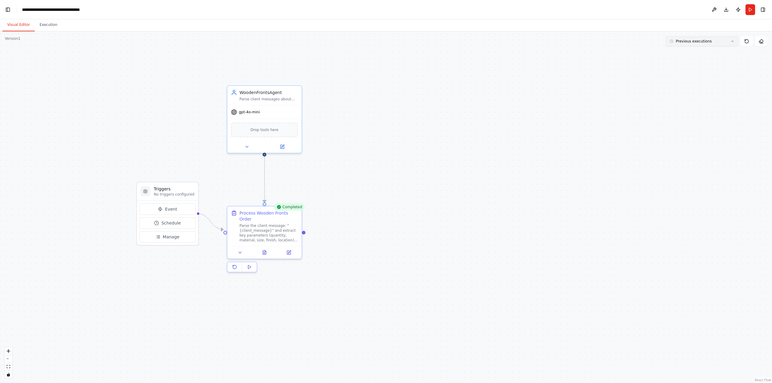
click at [693, 44] on button "Previous executions" at bounding box center [702, 41] width 72 height 10
click at [3, 8] on header "**********" at bounding box center [386, 9] width 772 height 19
click at [6, 9] on button "Toggle Left Sidebar" at bounding box center [8, 9] width 8 height 8
click at [31, 11] on link "Studio" at bounding box center [29, 9] width 14 height 5
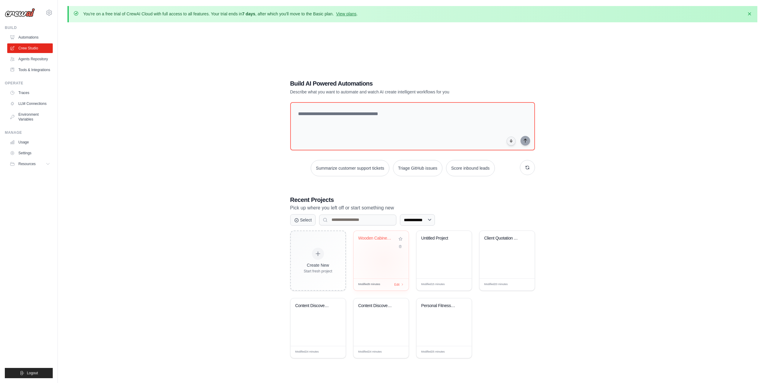
click at [383, 261] on div "Wooden Cabinet Fronts Quotation Sys..." at bounding box center [381, 255] width 55 height 48
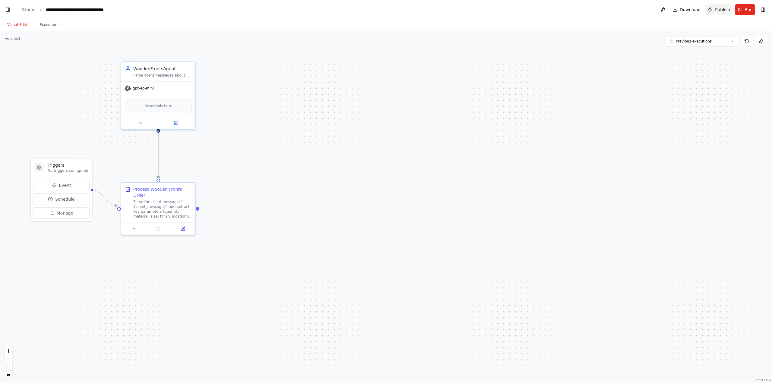
scroll to position [14184, 0]
click at [690, 40] on span "Previous executions" at bounding box center [693, 41] width 36 height 5
click at [663, 9] on button at bounding box center [663, 9] width 10 height 11
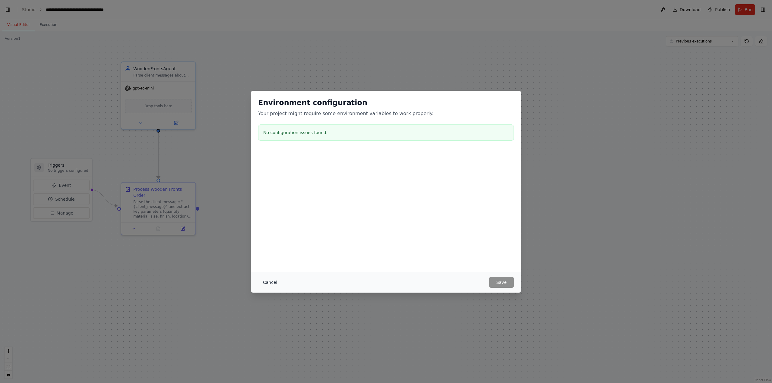
click at [260, 281] on button "Cancel" at bounding box center [270, 282] width 24 height 11
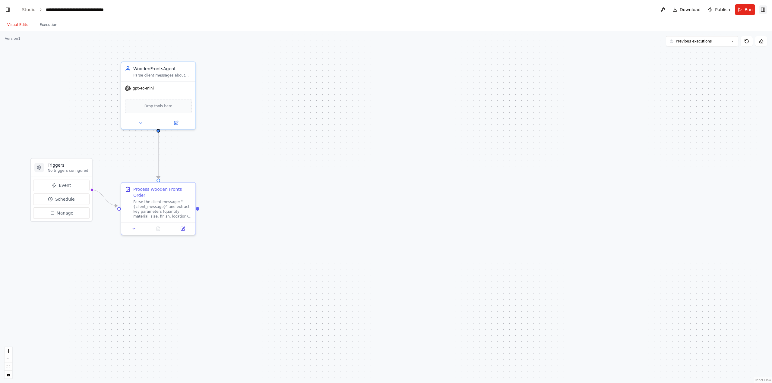
drag, startPoint x: 758, startPoint y: 9, endPoint x: 761, endPoint y: 9, distance: 3.3
click at [758, 9] on header "**********" at bounding box center [386, 9] width 772 height 19
click at [763, 9] on button "Toggle Right Sidebar" at bounding box center [762, 9] width 8 height 8
click at [763, 10] on button "Toggle Right Sidebar" at bounding box center [762, 9] width 8 height 8
click at [38, 27] on button "Execution" at bounding box center [48, 25] width 27 height 13
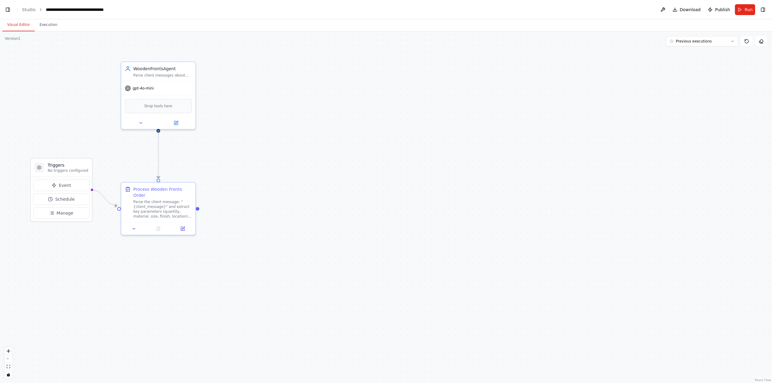
click at [19, 24] on button "Visual Editor" at bounding box center [18, 25] width 32 height 13
click at [11, 38] on div "Version 1" at bounding box center [13, 38] width 16 height 5
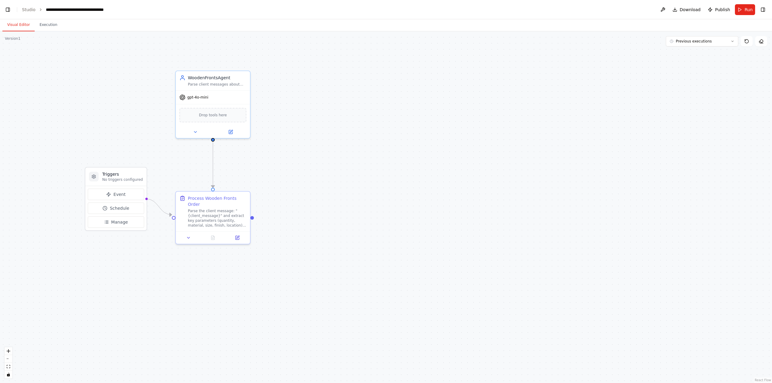
drag, startPoint x: 88, startPoint y: 98, endPoint x: 133, endPoint y: 111, distance: 47.2
click at [125, 107] on div ".deletable-edge-delete-btn { width: 20px; height: 20px; border: 0px solid #ffff…" at bounding box center [386, 207] width 772 height 352
click at [259, 216] on div at bounding box center [258, 218] width 4 height 4
drag, startPoint x: 259, startPoint y: 215, endPoint x: 271, endPoint y: 215, distance: 12.1
click at [271, 215] on div ".deletable-edge-delete-btn { width: 20px; height: 20px; border: 0px solid #ffff…" at bounding box center [386, 207] width 772 height 352
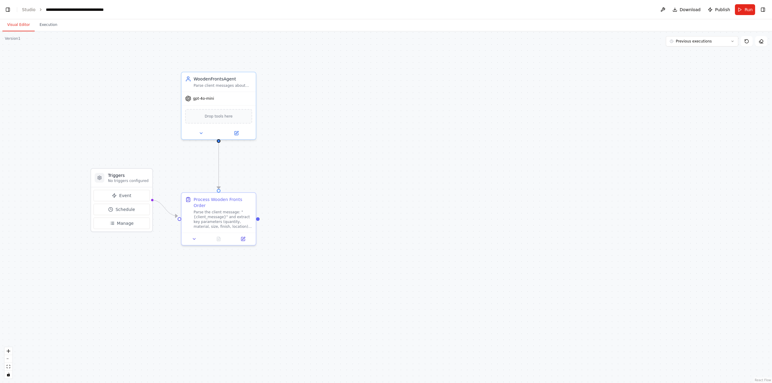
click at [276, 217] on div ".deletable-edge-delete-btn { width: 20px; height: 20px; border: 0px solid #ffff…" at bounding box center [386, 207] width 772 height 352
click at [125, 200] on button "Event" at bounding box center [121, 195] width 56 height 11
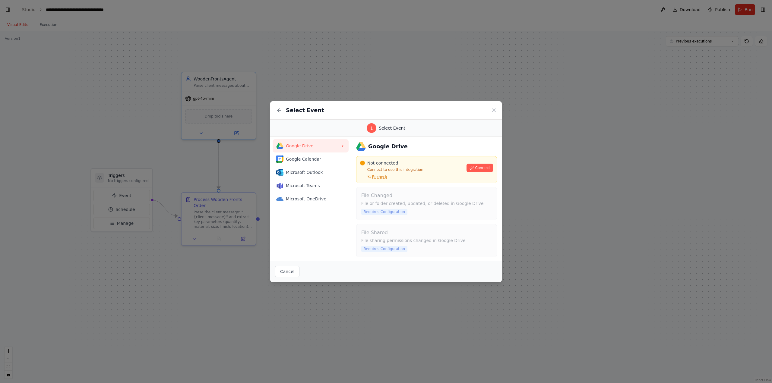
click at [495, 114] on div "Select Event" at bounding box center [385, 110] width 231 height 18
click at [497, 109] on div "Select Event" at bounding box center [385, 110] width 231 height 18
click at [492, 109] on icon at bounding box center [494, 110] width 6 height 6
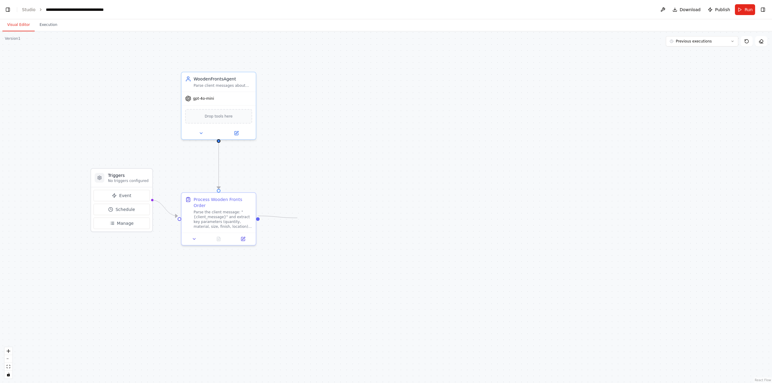
drag, startPoint x: 257, startPoint y: 214, endPoint x: 304, endPoint y: 219, distance: 47.2
click at [304, 219] on div ".deletable-edge-delete-btn { width: 20px; height: 20px; border: 0px solid #ffff…" at bounding box center [386, 207] width 772 height 352
click at [315, 227] on div ".deletable-edge-delete-btn { width: 20px; height: 20px; border: 0px solid #ffff…" at bounding box center [386, 207] width 772 height 352
drag, startPoint x: 301, startPoint y: 220, endPoint x: 288, endPoint y: 214, distance: 14.2
click at [288, 214] on div ".deletable-edge-delete-btn { width: 20px; height: 20px; border: 0px solid #ffff…" at bounding box center [386, 207] width 772 height 352
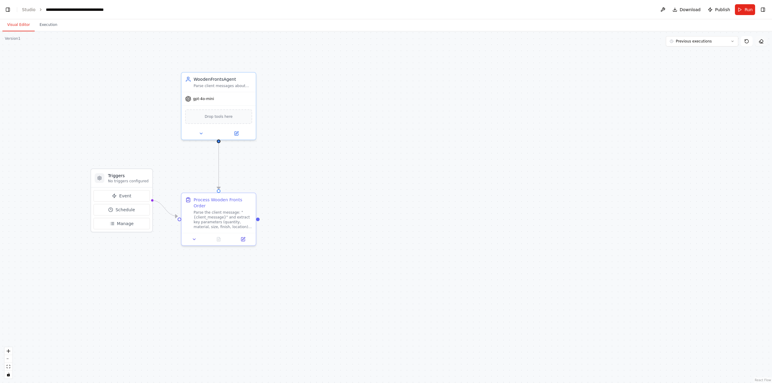
click at [761, 45] on button at bounding box center [761, 41] width 12 height 10
click at [9, 374] on icon "toggle interactivity" at bounding box center [8, 375] width 3 height 4
click at [9, 365] on icon "fit view" at bounding box center [9, 366] width 4 height 3
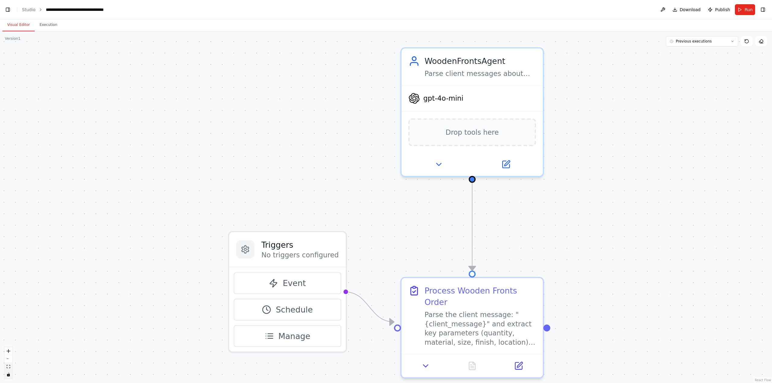
click at [10, 365] on icon "fit view" at bounding box center [9, 366] width 4 height 3
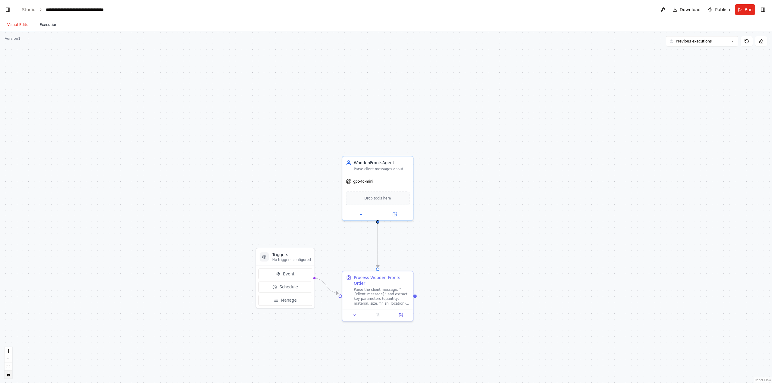
click at [45, 21] on button "Execution" at bounding box center [48, 25] width 27 height 13
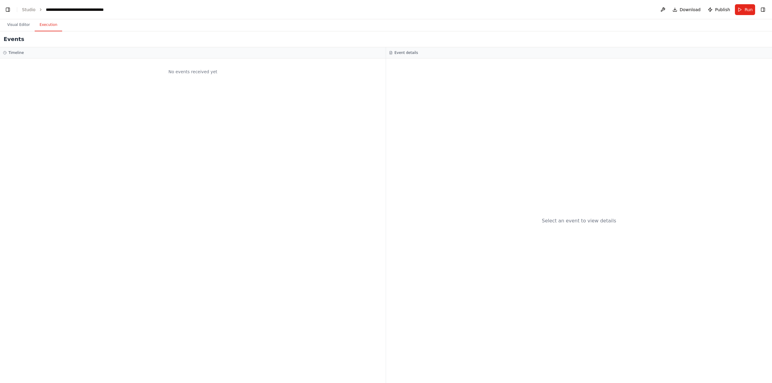
click at [160, 68] on div "No events received yet" at bounding box center [192, 71] width 379 height 20
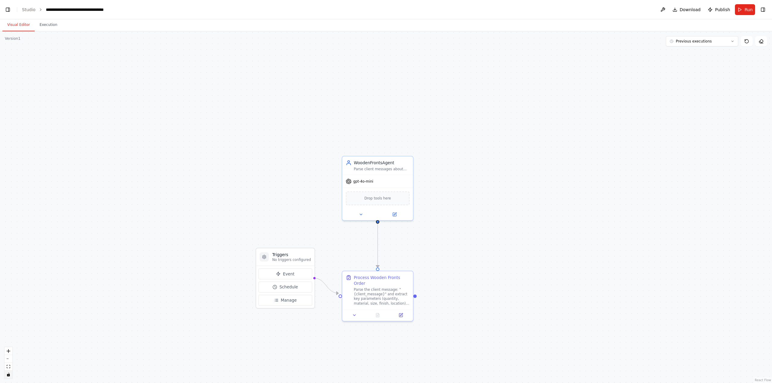
click at [11, 24] on button "Visual Editor" at bounding box center [18, 25] width 32 height 13
click at [361, 163] on div "WoodenFrontsAgent" at bounding box center [382, 162] width 56 height 6
click at [380, 294] on div "Parse the client message: "{client_message}" and extract key parameters (quanti…" at bounding box center [382, 295] width 56 height 18
click at [399, 312] on icon at bounding box center [400, 313] width 3 height 3
click at [291, 297] on span "Manage" at bounding box center [289, 300] width 16 height 6
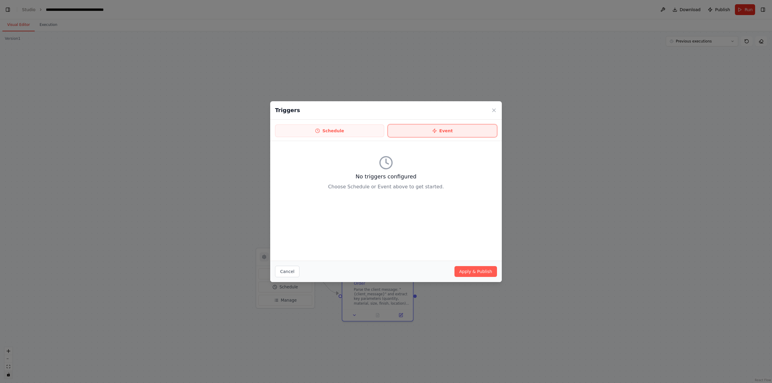
click at [433, 134] on button "Event" at bounding box center [442, 130] width 109 height 13
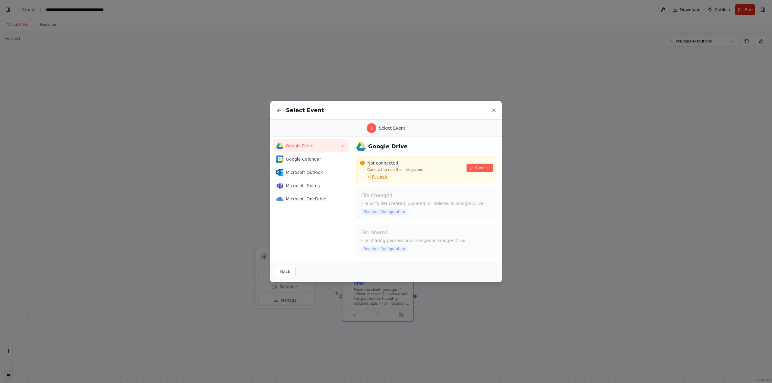
click at [496, 108] on icon at bounding box center [494, 110] width 6 height 6
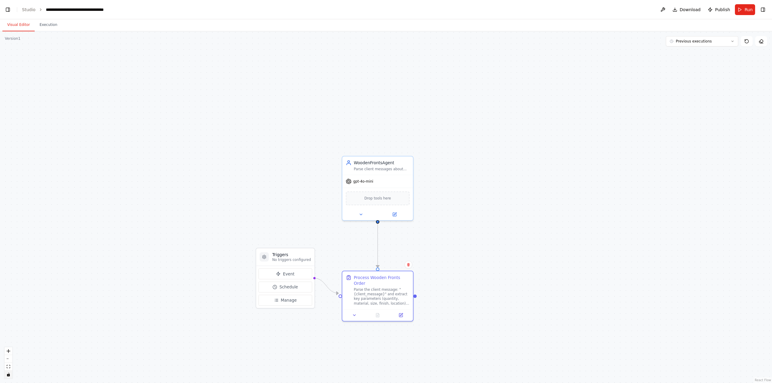
click at [259, 178] on div ".deletable-edge-delete-btn { width: 20px; height: 20px; border: 0px solid #ffff…" at bounding box center [386, 207] width 772 height 352
click at [269, 300] on button "Manage" at bounding box center [285, 300] width 54 height 11
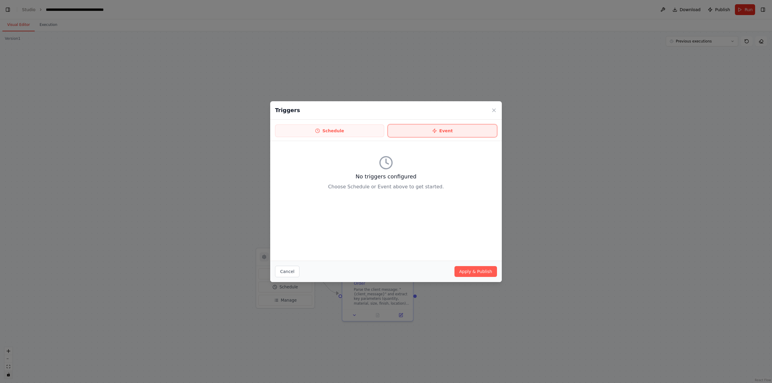
click at [413, 128] on button "Event" at bounding box center [442, 130] width 109 height 13
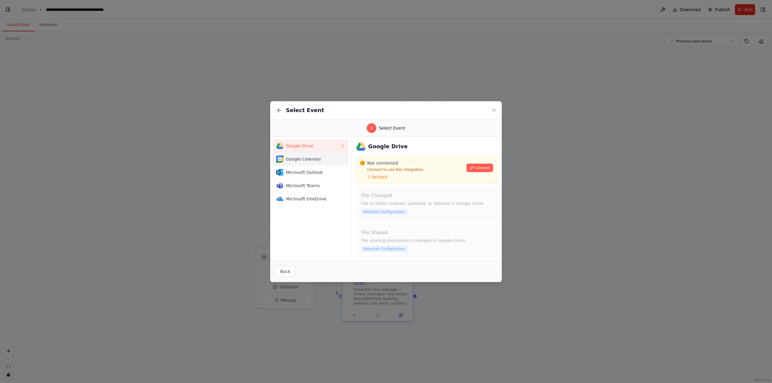
click at [290, 157] on span "Google Calendar" at bounding box center [313, 159] width 54 height 6
click at [291, 169] on span "Microsoft Outlook" at bounding box center [313, 172] width 54 height 6
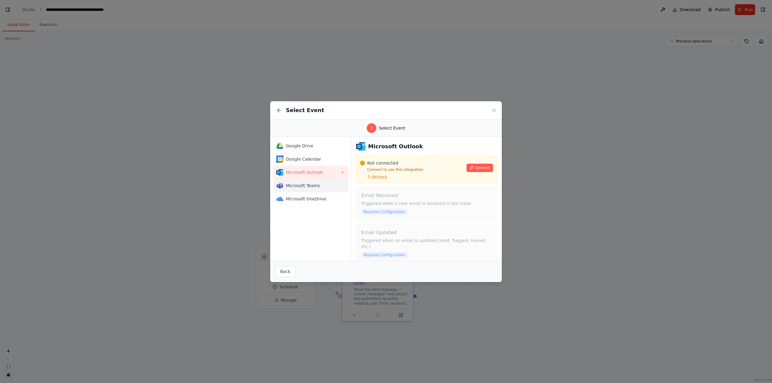
click at [288, 187] on span "Microsoft Teams" at bounding box center [313, 186] width 54 height 6
click at [291, 200] on span "Microsoft OneDrive" at bounding box center [313, 199] width 54 height 6
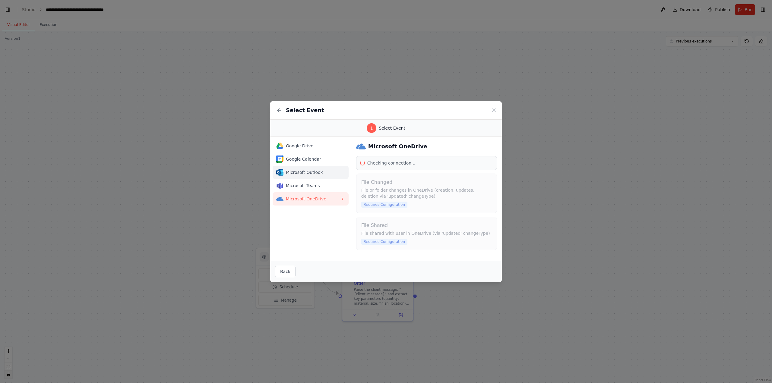
click at [292, 172] on span "Microsoft Outlook" at bounding box center [313, 172] width 54 height 6
click at [297, 156] on span "Google Calendar" at bounding box center [313, 159] width 54 height 6
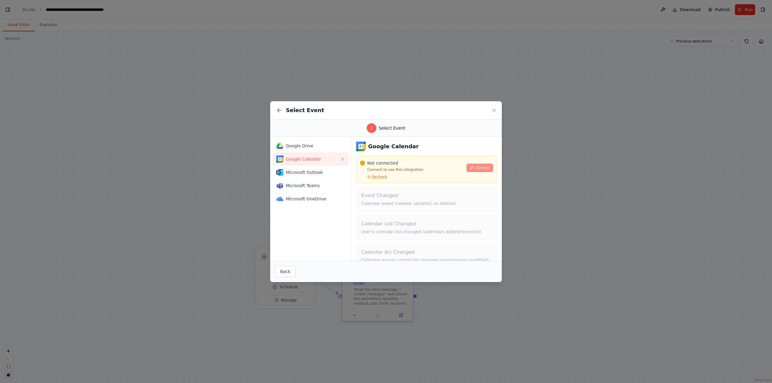
click at [471, 166] on button "Connect" at bounding box center [479, 168] width 27 height 8
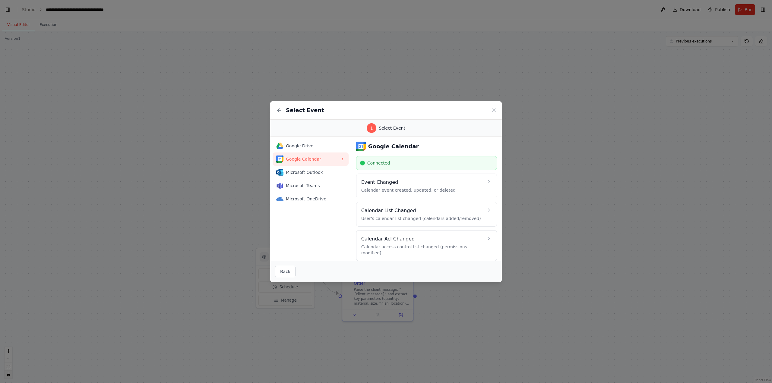
click at [497, 109] on div "Select Event" at bounding box center [385, 110] width 231 height 18
click at [497, 108] on div "Select Event" at bounding box center [385, 110] width 231 height 18
click at [489, 108] on div "Select Event" at bounding box center [385, 110] width 231 height 18
click at [495, 105] on div "Select Event" at bounding box center [385, 110] width 231 height 18
click at [493, 109] on icon at bounding box center [494, 110] width 6 height 6
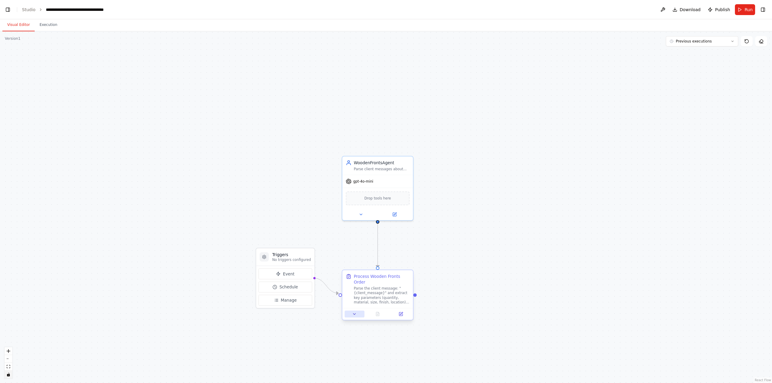
click at [351, 311] on button at bounding box center [355, 314] width 20 height 7
click at [352, 311] on button at bounding box center [355, 314] width 20 height 7
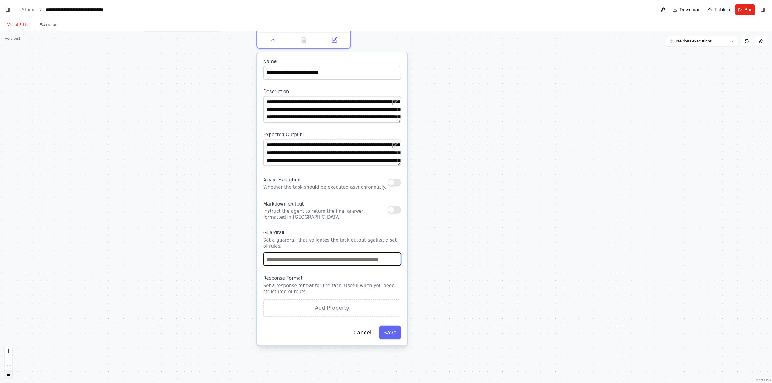
drag, startPoint x: 319, startPoint y: 323, endPoint x: 184, endPoint y: 86, distance: 272.9
click at [184, 86] on div ".deletable-edge-delete-btn { width: 20px; height: 20px; border: 0px solid #ffff…" at bounding box center [386, 207] width 772 height 352
click at [357, 326] on button "Cancel" at bounding box center [362, 333] width 27 height 14
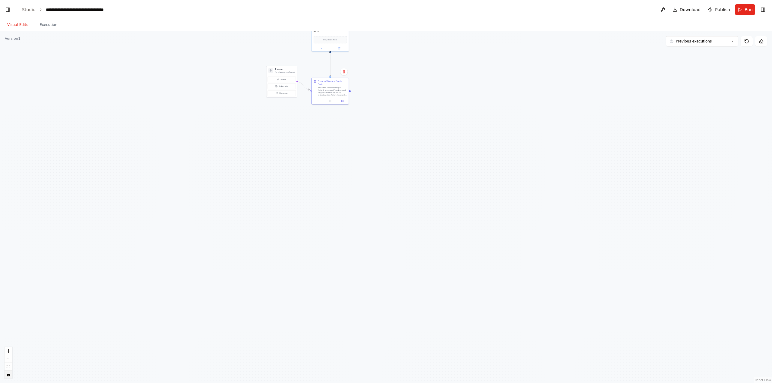
drag, startPoint x: 401, startPoint y: 123, endPoint x: 415, endPoint y: 196, distance: 74.5
click at [415, 194] on div ".deletable-edge-delete-btn { width: 20px; height: 20px; border: 0px solid #ffff…" at bounding box center [386, 207] width 772 height 352
click at [664, 8] on button at bounding box center [663, 9] width 10 height 11
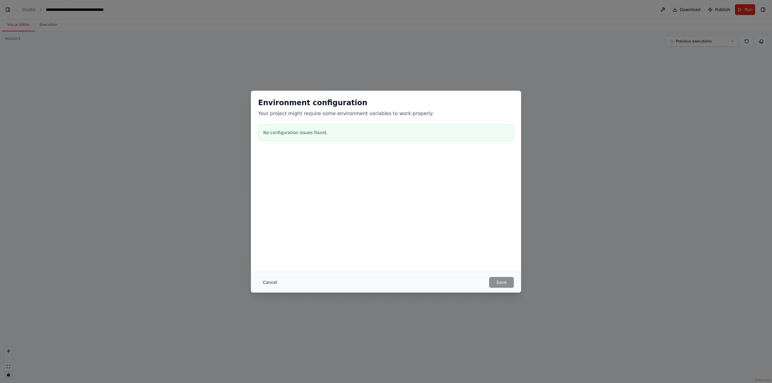
click at [270, 279] on button "Cancel" at bounding box center [270, 282] width 24 height 11
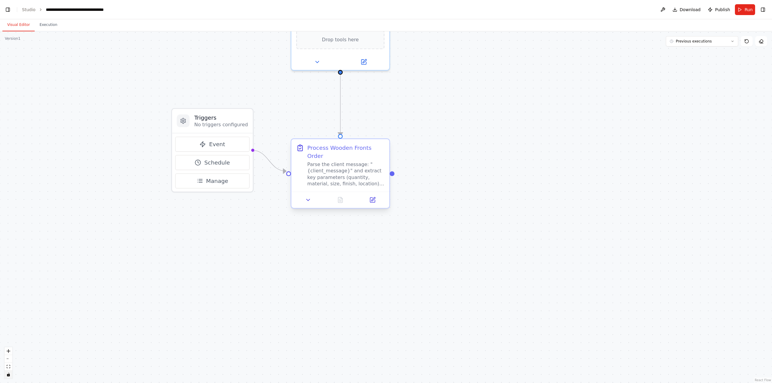
click at [392, 171] on div at bounding box center [391, 173] width 5 height 5
drag, startPoint x: 392, startPoint y: 171, endPoint x: 373, endPoint y: 178, distance: 20.7
click at [373, 178] on div "Parse the client message: "{client_message}" and extract key parameters (quanti…" at bounding box center [345, 174] width 77 height 25
drag, startPoint x: 360, startPoint y: 176, endPoint x: 305, endPoint y: 190, distance: 56.9
click at [305, 197] on icon at bounding box center [308, 200] width 6 height 6
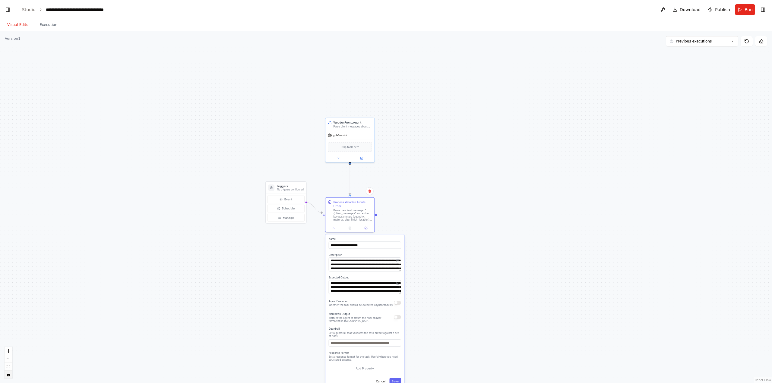
click at [276, 254] on div ".deletable-edge-delete-btn { width: 20px; height: 20px; border: 0px solid #ffff…" at bounding box center [386, 207] width 772 height 352
click at [269, 234] on div ".deletable-edge-delete-btn { width: 20px; height: 20px; border: 0px solid #ffff…" at bounding box center [386, 207] width 772 height 352
click at [281, 219] on button "Manage" at bounding box center [285, 218] width 37 height 8
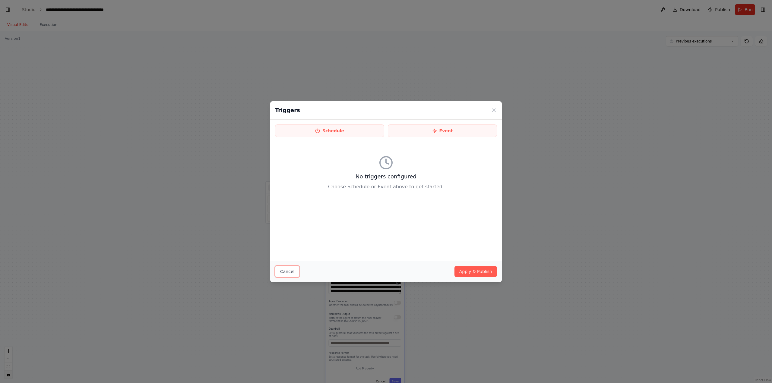
click at [285, 269] on button "Cancel" at bounding box center [287, 271] width 24 height 11
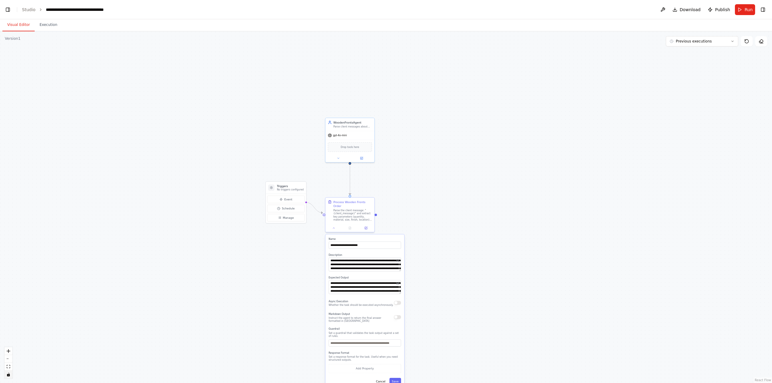
click at [221, 250] on div ".deletable-edge-delete-btn { width: 20px; height: 20px; border: 0px solid #ffff…" at bounding box center [386, 207] width 772 height 352
click at [250, 247] on div ".deletable-edge-delete-btn { width: 20px; height: 20px; border: 0px solid #ffff…" at bounding box center [386, 207] width 772 height 352
click at [384, 378] on button "Cancel" at bounding box center [380, 381] width 14 height 7
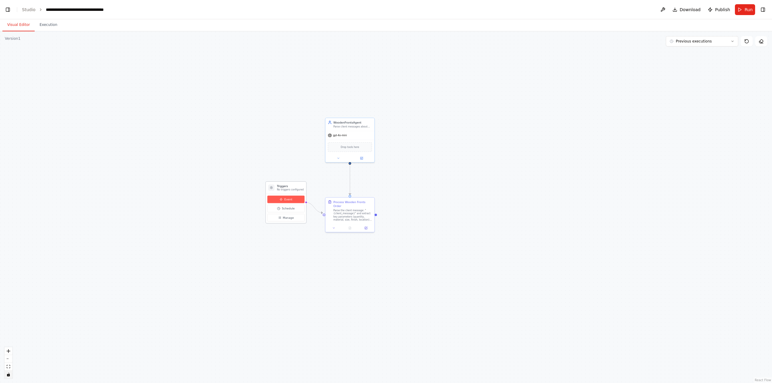
click at [274, 199] on button "Event" at bounding box center [285, 200] width 37 height 8
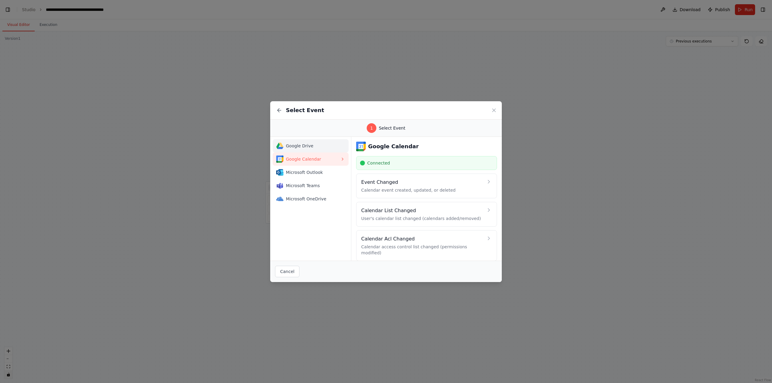
click at [311, 146] on span "Google Drive" at bounding box center [313, 146] width 54 height 6
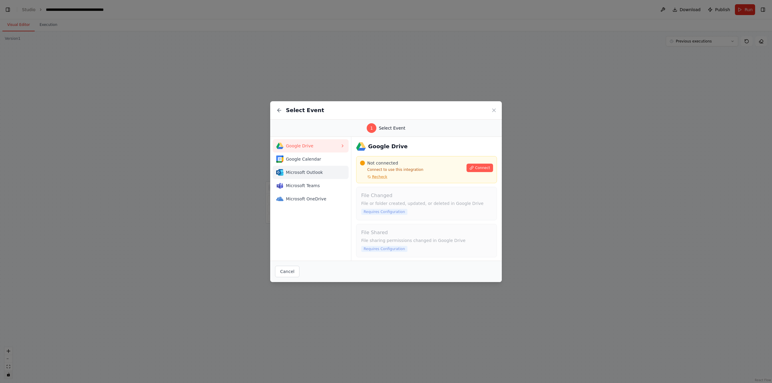
click at [307, 173] on span "Microsoft Outlook" at bounding box center [313, 172] width 54 height 6
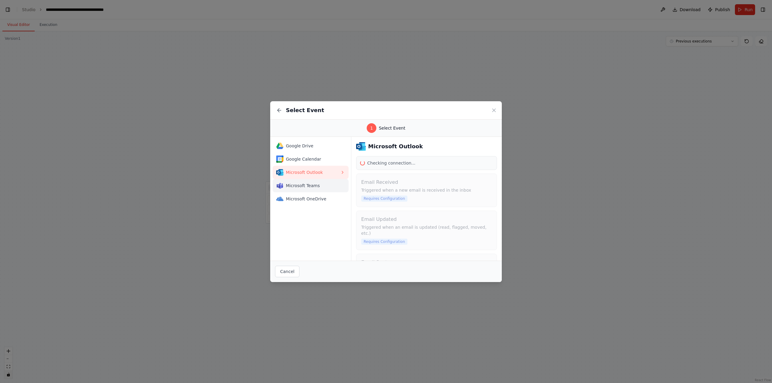
click at [298, 187] on span "Microsoft Teams" at bounding box center [313, 186] width 54 height 6
click at [294, 203] on button "Microsoft OneDrive" at bounding box center [310, 198] width 76 height 13
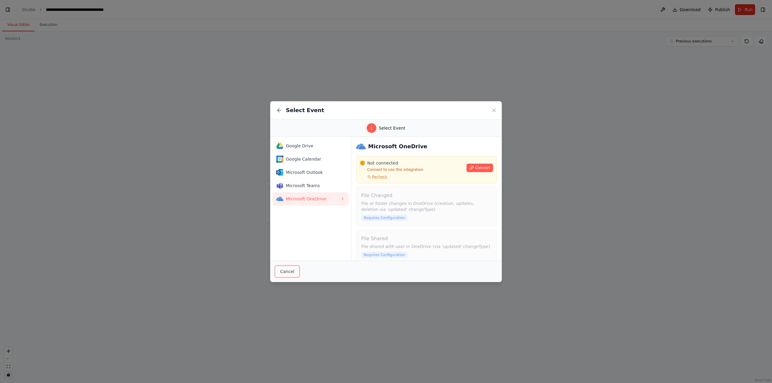
click at [289, 270] on button "Cancel" at bounding box center [287, 271] width 24 height 11
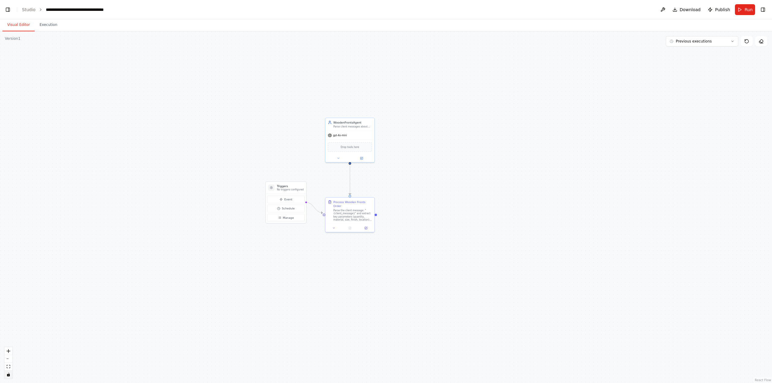
click at [241, 232] on div ".deletable-edge-delete-btn { width: 20px; height: 20px; border: 0px solid #ffff…" at bounding box center [386, 207] width 772 height 352
drag, startPoint x: 454, startPoint y: 173, endPoint x: 448, endPoint y: 169, distance: 6.9
click at [448, 169] on div ".deletable-edge-delete-btn { width: 20px; height: 20px; border: 0px solid #ffff…" at bounding box center [386, 207] width 772 height 352
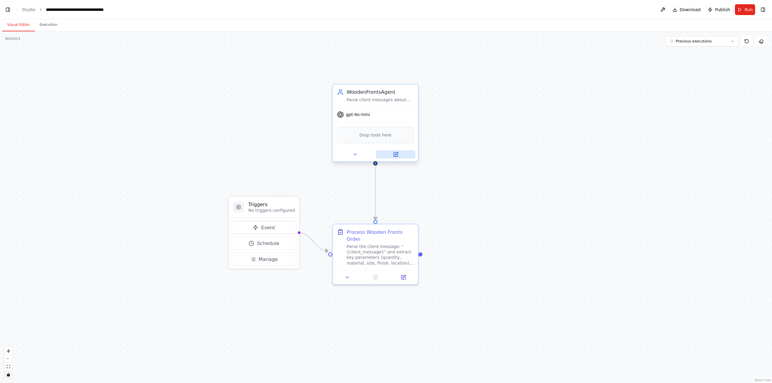
click at [412, 157] on button at bounding box center [395, 154] width 39 height 8
click at [7, 9] on button "Toggle Left Sidebar" at bounding box center [8, 9] width 8 height 8
click at [32, 9] on link "Studio" at bounding box center [29, 9] width 14 height 5
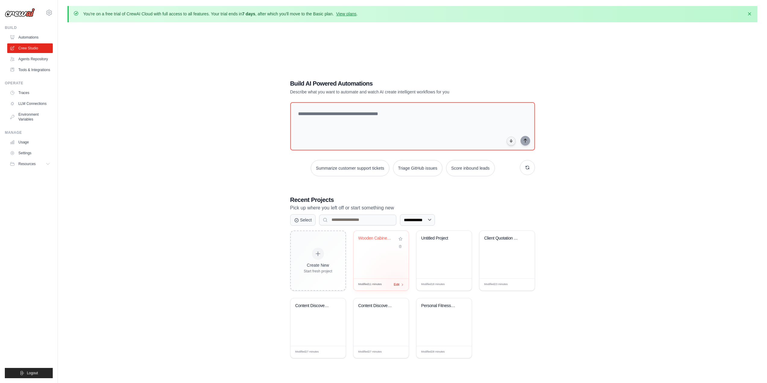
click at [396, 284] on span "Edit" at bounding box center [397, 284] width 6 height 5
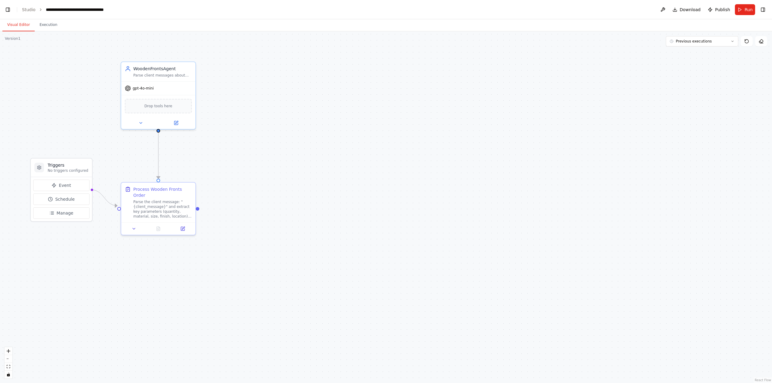
click at [248, 177] on div ".deletable-edge-delete-btn { width: 20px; height: 20px; border: 0px solid #ffff…" at bounding box center [386, 207] width 772 height 352
click at [265, 141] on div ".deletable-edge-delete-btn { width: 20px; height: 20px; border: 0px solid #ffff…" at bounding box center [386, 207] width 772 height 352
click at [43, 25] on button "Execution" at bounding box center [48, 25] width 27 height 13
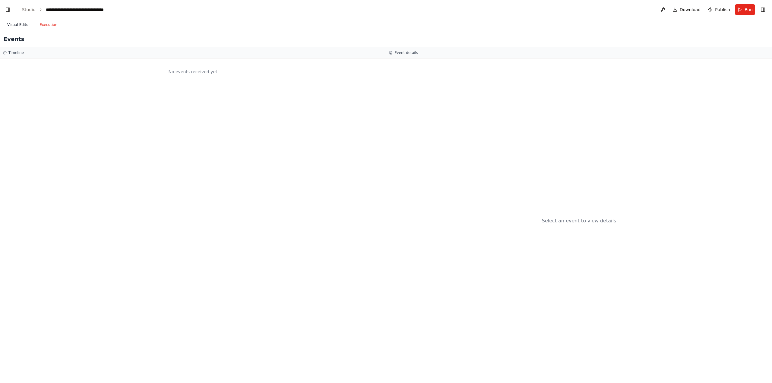
click at [11, 20] on button "Visual Editor" at bounding box center [18, 25] width 32 height 13
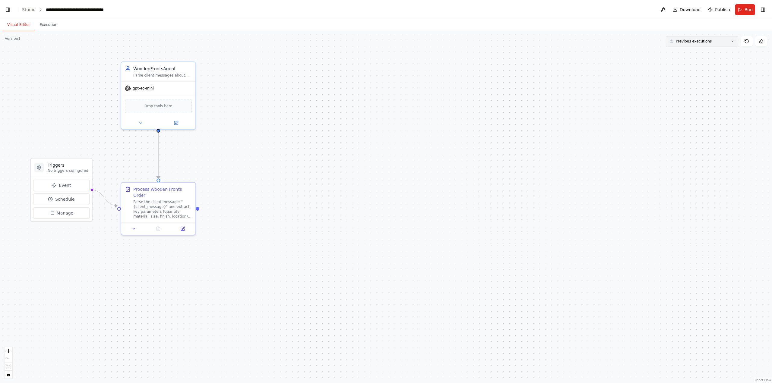
click at [682, 42] on span "Previous executions" at bounding box center [693, 41] width 36 height 5
click at [684, 53] on div "4m ago" at bounding box center [705, 52] width 60 height 5
click at [685, 42] on span "4m ago" at bounding box center [682, 41] width 14 height 5
click at [747, 42] on icon at bounding box center [746, 41] width 5 height 5
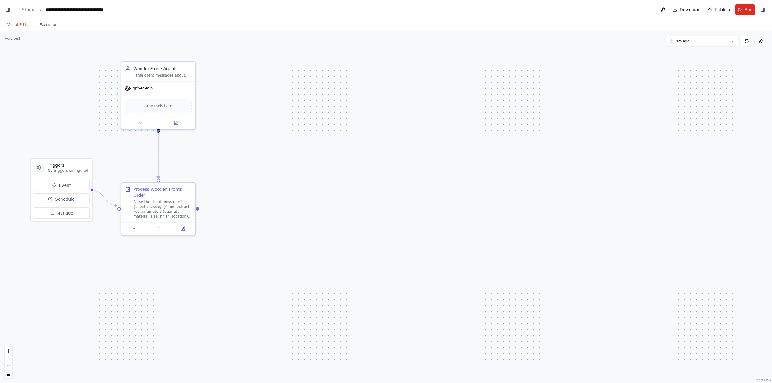
click at [761, 40] on icon at bounding box center [760, 41] width 5 height 5
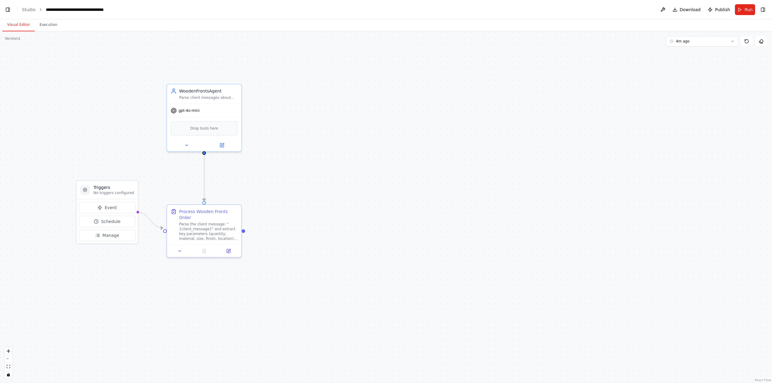
drag, startPoint x: 303, startPoint y: 133, endPoint x: 350, endPoint y: 150, distance: 49.6
click at [350, 150] on div ".deletable-edge-delete-btn { width: 20px; height: 20px; border: 0px solid #ffff…" at bounding box center [386, 207] width 772 height 352
click at [305, 154] on div ".deletable-edge-delete-btn { width: 20px; height: 20px; border: 0px solid #ffff…" at bounding box center [386, 207] width 772 height 352
click at [219, 221] on div "Parse the client message: "{client_message}" and extract key parameters (quanti…" at bounding box center [208, 230] width 58 height 19
click at [300, 219] on div ".deletable-edge-delete-btn { width: 20px; height: 20px; border: 0px solid #ffff…" at bounding box center [386, 207] width 772 height 352
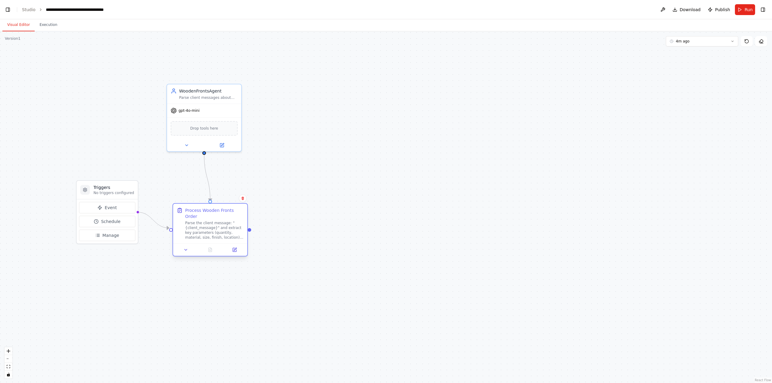
drag, startPoint x: 228, startPoint y: 219, endPoint x: 230, endPoint y: 216, distance: 3.2
click at [230, 221] on div "Parse the client message: "{client_message}" and extract key parameters (quanti…" at bounding box center [214, 230] width 58 height 19
drag, startPoint x: 306, startPoint y: 230, endPoint x: 263, endPoint y: 232, distance: 42.5
click at [306, 231] on div ".deletable-edge-delete-btn { width: 20px; height: 20px; border: 0px solid #ffff…" at bounding box center [386, 207] width 772 height 352
click at [249, 229] on div ".deletable-edge-delete-btn { width: 20px; height: 20px; border: 0px solid #ffff…" at bounding box center [386, 207] width 772 height 352
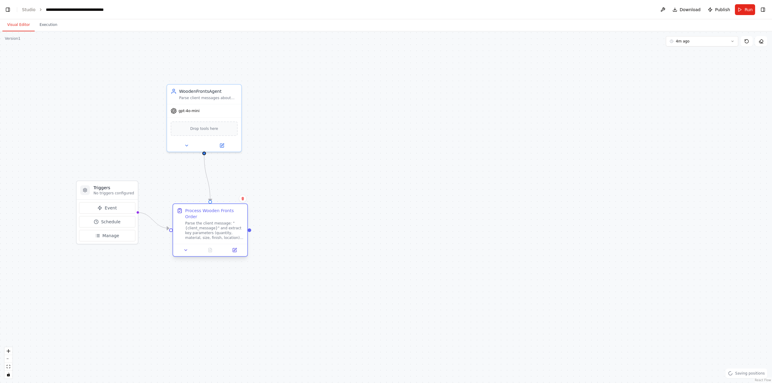
click at [249, 228] on div at bounding box center [249, 230] width 4 height 4
drag, startPoint x: 249, startPoint y: 228, endPoint x: 299, endPoint y: 234, distance: 50.4
click at [299, 234] on div ".deletable-edge-delete-btn { width: 20px; height: 20px; border: 0px solid #ffff…" at bounding box center [386, 207] width 772 height 352
drag, startPoint x: 250, startPoint y: 229, endPoint x: 244, endPoint y: 128, distance: 100.8
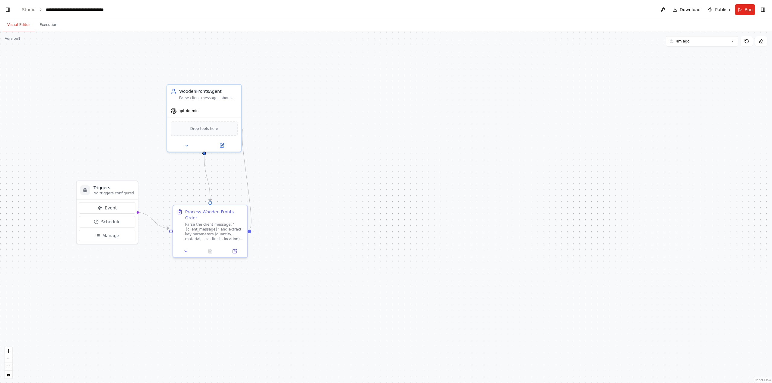
click at [244, 128] on div ".deletable-edge-delete-btn { width: 20px; height: 20px; border: 0px solid #ffff…" at bounding box center [386, 207] width 772 height 352
click at [282, 183] on div ".deletable-edge-delete-btn { width: 20px; height: 20px; border: 0px solid #ffff…" at bounding box center [386, 207] width 772 height 352
drag, startPoint x: 289, startPoint y: 205, endPoint x: 262, endPoint y: 190, distance: 31.0
click at [261, 190] on div ".deletable-edge-delete-btn { width: 20px; height: 20px; border: 0px solid #ffff…" at bounding box center [386, 207] width 772 height 352
click at [282, 192] on div ".deletable-edge-delete-btn { width: 20px; height: 20px; border: 0px solid #ffff…" at bounding box center [386, 207] width 772 height 352
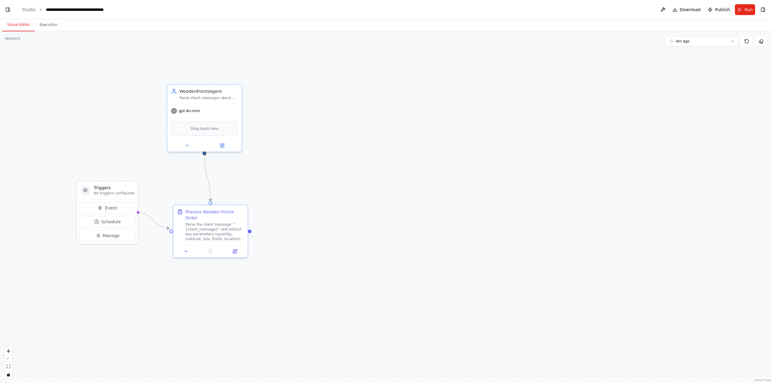
click at [284, 195] on div ".deletable-edge-delete-btn { width: 20px; height: 20px; border: 0px solid #ffff…" at bounding box center [386, 207] width 772 height 352
drag, startPoint x: 284, startPoint y: 196, endPoint x: 280, endPoint y: 200, distance: 6.0
click at [285, 203] on div ".deletable-edge-delete-btn { width: 20px; height: 20px; border: 0px solid #ffff…" at bounding box center [386, 207] width 772 height 352
click at [11, 12] on button "Toggle Left Sidebar" at bounding box center [8, 9] width 8 height 8
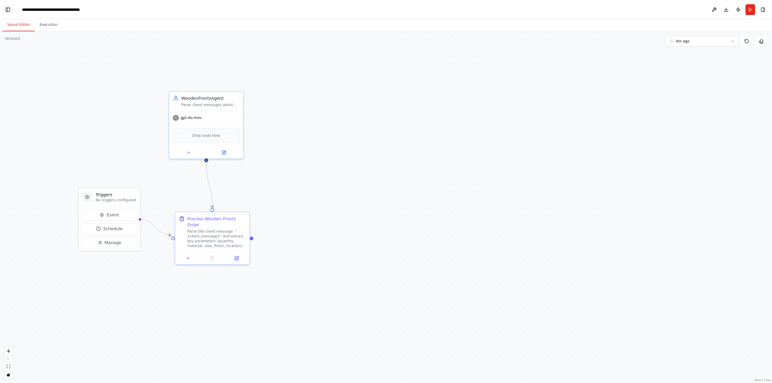
click at [11, 12] on button "Toggle Left Sidebar" at bounding box center [8, 9] width 8 height 8
click at [40, 27] on button "Execution" at bounding box center [48, 25] width 27 height 13
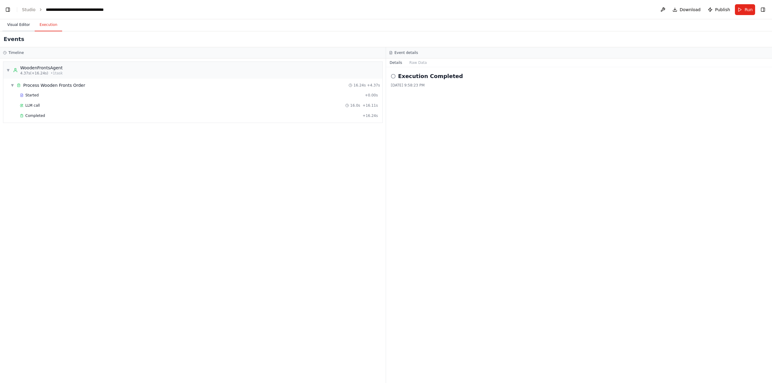
click at [23, 27] on button "Visual Editor" at bounding box center [18, 25] width 32 height 13
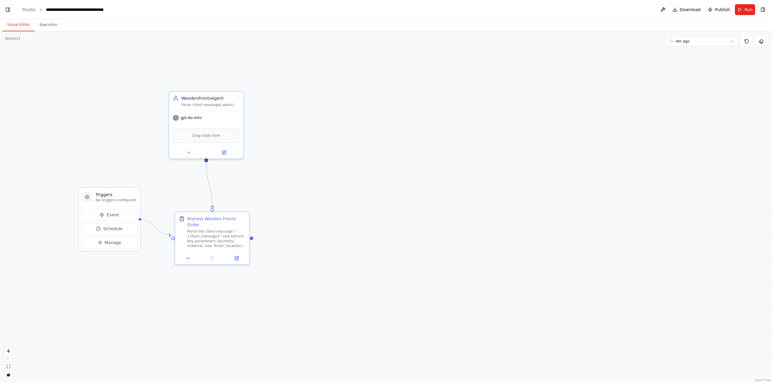
click at [13, 41] on div ".deletable-edge-delete-btn { width: 20px; height: 20px; border: 0px solid #ffff…" at bounding box center [386, 207] width 772 height 352
click at [12, 40] on div "Version 1" at bounding box center [13, 38] width 16 height 5
drag, startPoint x: 12, startPoint y: 40, endPoint x: 23, endPoint y: 46, distance: 12.5
click at [23, 46] on div "Version 1 4m ago Show Tools Hide Agents .deletable-edge-delete-btn { width: 20p…" at bounding box center [386, 207] width 772 height 352
drag, startPoint x: 143, startPoint y: 77, endPoint x: 291, endPoint y: 90, distance: 148.6
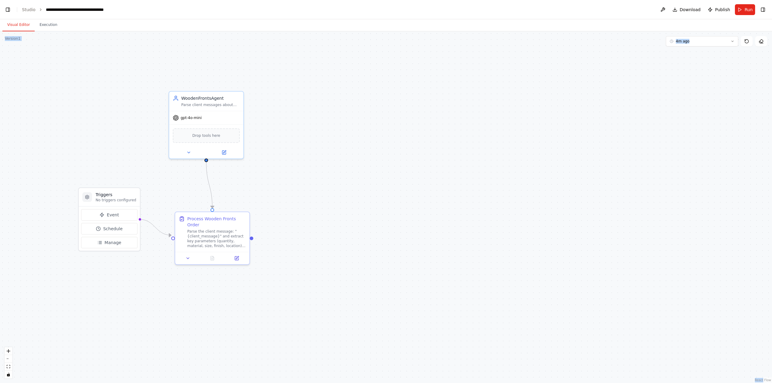
click at [143, 77] on div ".deletable-edge-delete-btn { width: 20px; height: 20px; border: 0px solid #ffff…" at bounding box center [386, 207] width 772 height 352
click at [536, 139] on div ".deletable-edge-delete-btn { width: 20px; height: 20px; border: 0px solid #ffff…" at bounding box center [386, 207] width 772 height 352
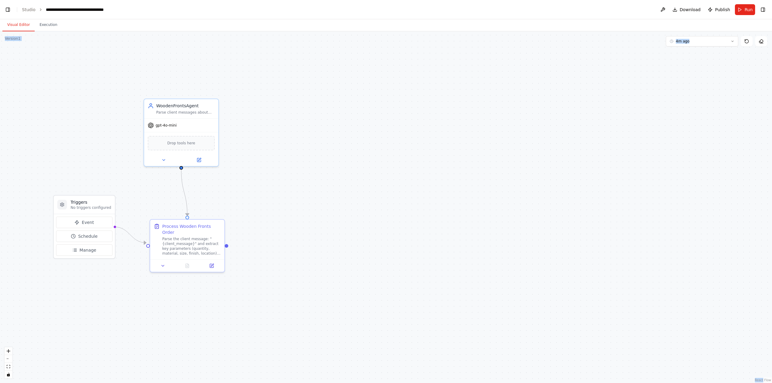
drag, startPoint x: 564, startPoint y: 165, endPoint x: 538, endPoint y: 168, distance: 25.8
click at [538, 168] on div ".deletable-edge-delete-btn { width: 20px; height: 20px; border: 0px solid #ffff…" at bounding box center [386, 207] width 772 height 352
click at [662, 7] on button at bounding box center [663, 9] width 10 height 11
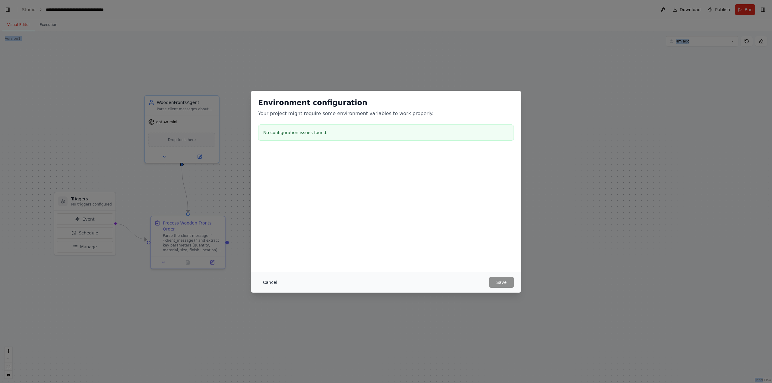
click at [269, 277] on button "Cancel" at bounding box center [270, 282] width 24 height 11
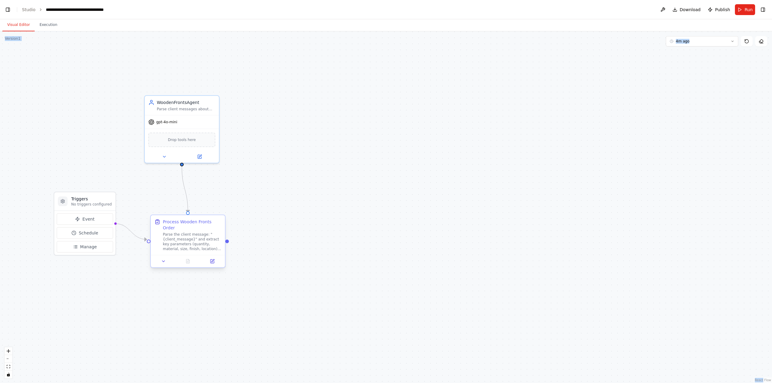
click at [181, 237] on div "Parse the client message: "{client_message}" and extract key parameters (quanti…" at bounding box center [192, 241] width 58 height 19
click at [293, 226] on div ".deletable-edge-delete-btn { width: 20px; height: 20px; border: 0px solid #ffff…" at bounding box center [386, 207] width 772 height 352
click at [199, 232] on div "Parse the client message: "{client_message}" and extract key parameters (quanti…" at bounding box center [192, 241] width 58 height 19
click at [282, 61] on div ".deletable-edge-delete-btn { width: 20px; height: 20px; border: 0px solid #ffff…" at bounding box center [386, 207] width 772 height 352
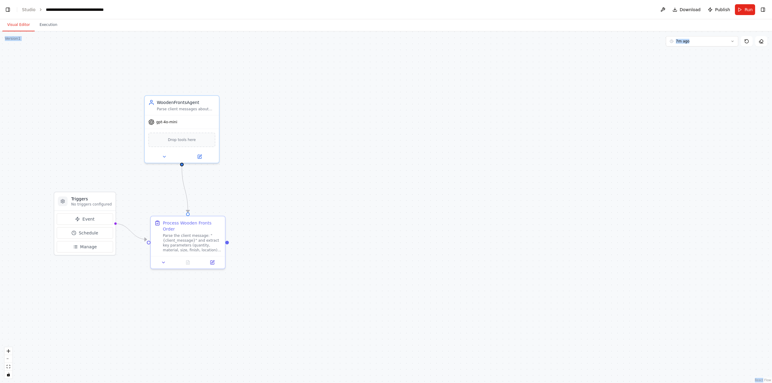
click at [262, 165] on div ".deletable-edge-delete-btn { width: 20px; height: 20px; border: 0px solid #ffff…" at bounding box center [386, 207] width 772 height 352
click at [741, 11] on button "Run" at bounding box center [745, 9] width 20 height 11
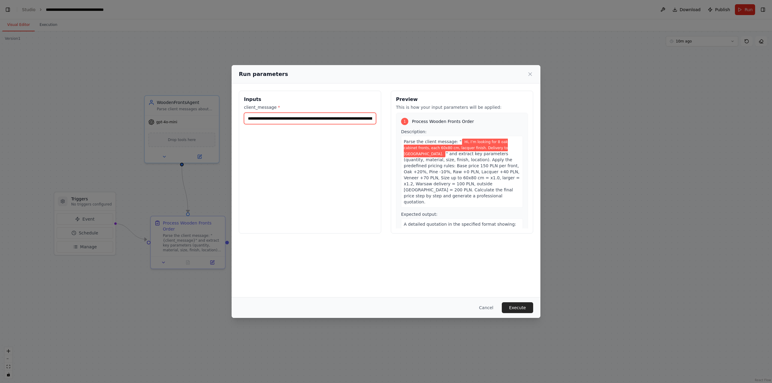
click at [303, 114] on input "**********" at bounding box center [310, 118] width 132 height 11
click at [332, 149] on div "**********" at bounding box center [310, 162] width 142 height 143
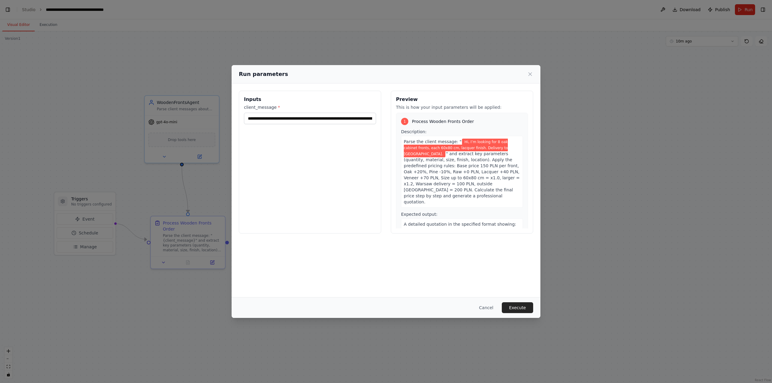
click at [434, 146] on span "Hi, I’m looking for 8 oak cabinet fronts, each 60x80 cm, lacquer finish. Delive…" at bounding box center [456, 148] width 104 height 19
drag, startPoint x: 455, startPoint y: 142, endPoint x: 497, endPoint y: 148, distance: 42.1
click at [497, 148] on span "Hi, I’m looking for 8 oak cabinet fronts, each 60x80 cm, lacquer finish. Delive…" at bounding box center [456, 148] width 104 height 19
copy span "Hi, I’m looking for 8 oak cabinet fronts, each 60x80 cm, lacquer finish. Delive…"
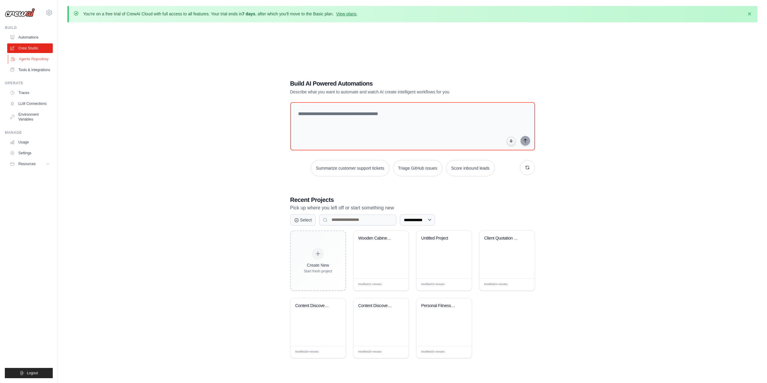
click at [30, 58] on link "Agents Repository" at bounding box center [31, 59] width 46 height 10
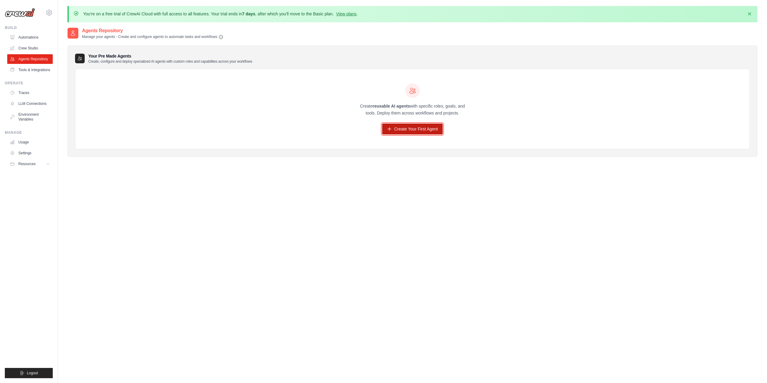
click at [394, 132] on link "Create Your First Agent" at bounding box center [412, 129] width 61 height 11
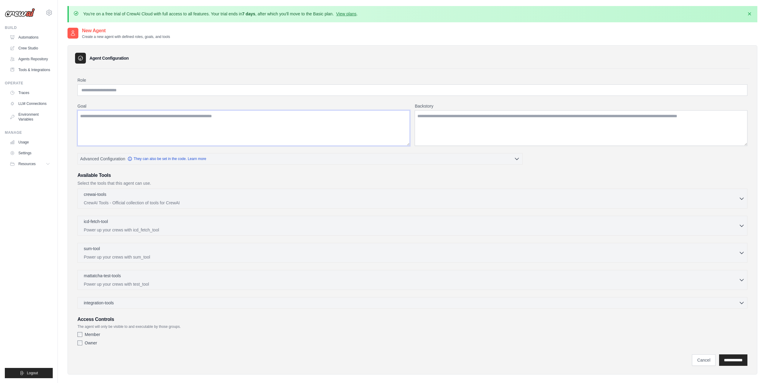
click at [158, 132] on textarea "Goal" at bounding box center [243, 128] width 332 height 36
click at [124, 91] on input "Role" at bounding box center [412, 89] width 670 height 11
click at [111, 118] on textarea "Goal" at bounding box center [243, 128] width 332 height 36
click at [112, 257] on p "Power up your crews with sum_tool" at bounding box center [411, 257] width 655 height 6
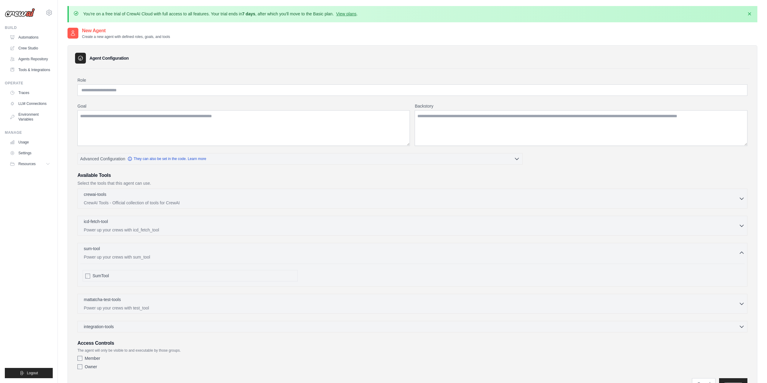
click at [94, 273] on span "SumTool" at bounding box center [101, 276] width 16 height 6
click at [92, 274] on div "SumTool" at bounding box center [190, 275] width 215 height 11
drag, startPoint x: 92, startPoint y: 272, endPoint x: 92, endPoint y: 275, distance: 3.4
click at [93, 272] on div "SumTool" at bounding box center [190, 275] width 215 height 11
click at [91, 276] on div "SumTool" at bounding box center [190, 275] width 215 height 11
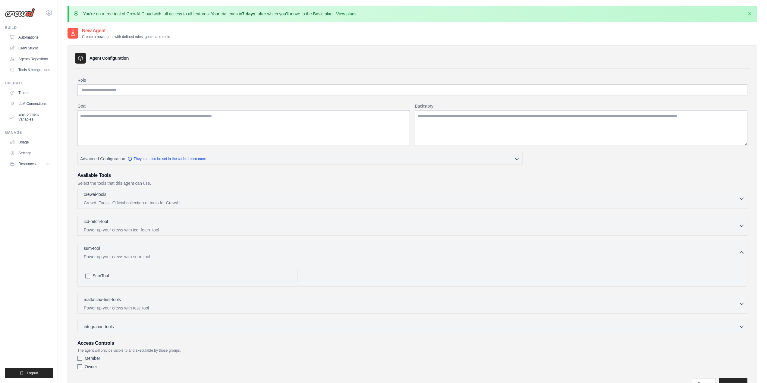
click at [95, 252] on div "sum-tool 0 selected" at bounding box center [411, 248] width 655 height 7
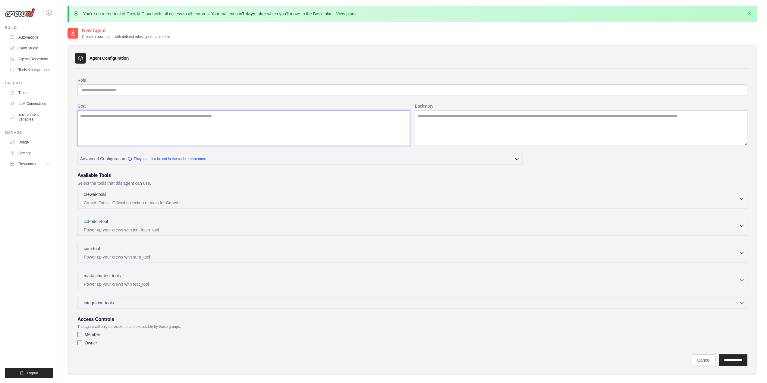
click at [105, 127] on textarea "Goal" at bounding box center [243, 128] width 332 height 36
click at [104, 86] on input "Role" at bounding box center [412, 89] width 670 height 11
click at [27, 50] on link "Crew Studio" at bounding box center [31, 48] width 46 height 10
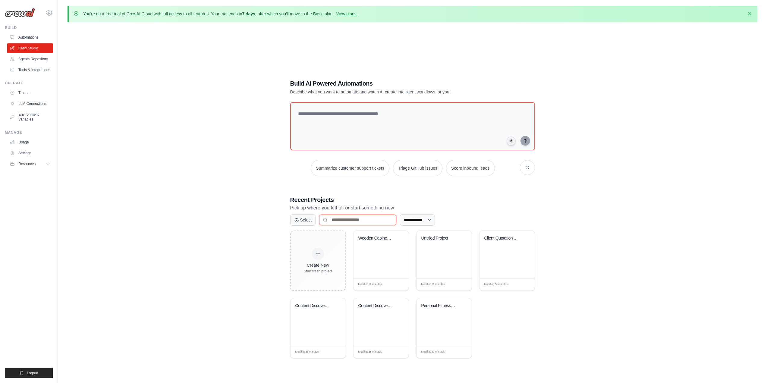
click at [343, 217] on input at bounding box center [357, 220] width 77 height 11
click at [315, 264] on div "Create New" at bounding box center [318, 265] width 29 height 6
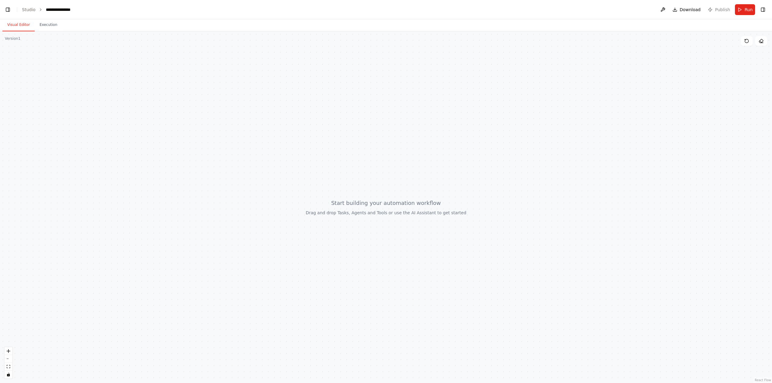
click at [161, 153] on div at bounding box center [386, 207] width 772 height 352
drag, startPoint x: 161, startPoint y: 153, endPoint x: 8, endPoint y: 8, distance: 210.4
click at [8, 9] on button "Toggle Left Sidebar" at bounding box center [8, 9] width 8 height 8
click at [9, 11] on button "Toggle Left Sidebar" at bounding box center [8, 9] width 8 height 8
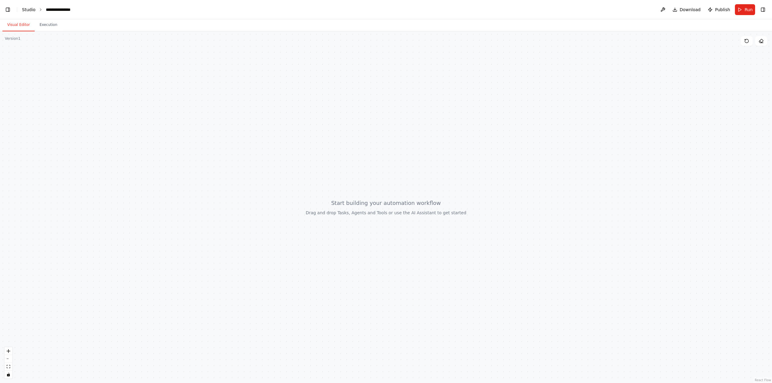
click at [32, 12] on link "Studio" at bounding box center [29, 9] width 14 height 5
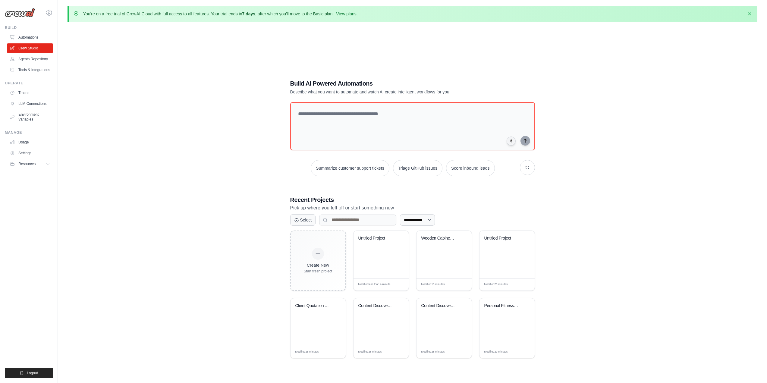
click at [18, 13] on img at bounding box center [20, 12] width 30 height 9
click at [16, 14] on img at bounding box center [20, 12] width 30 height 9
click at [30, 12] on img at bounding box center [20, 12] width 30 height 9
click at [24, 14] on img at bounding box center [20, 12] width 30 height 9
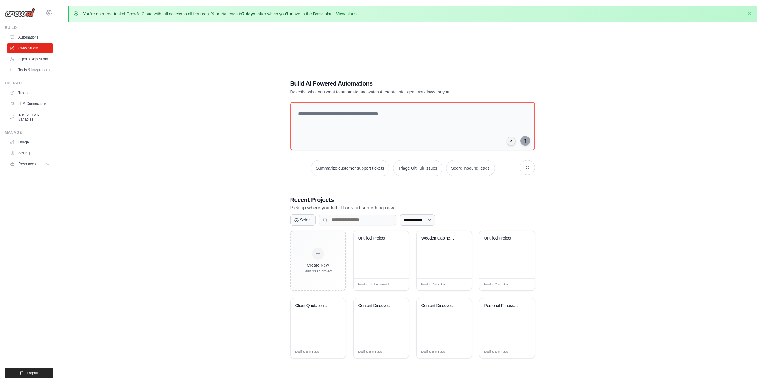
click at [50, 11] on icon at bounding box center [49, 12] width 7 height 7
click at [18, 163] on div "Resources" at bounding box center [24, 164] width 26 height 5
drag, startPoint x: 27, startPoint y: 237, endPoint x: 49, endPoint y: 291, distance: 58.3
click at [27, 238] on ul "Build Automations Crew Studio Agents Repository Tools & Integrations" at bounding box center [29, 201] width 48 height 353
click at [26, 10] on img at bounding box center [20, 12] width 30 height 9
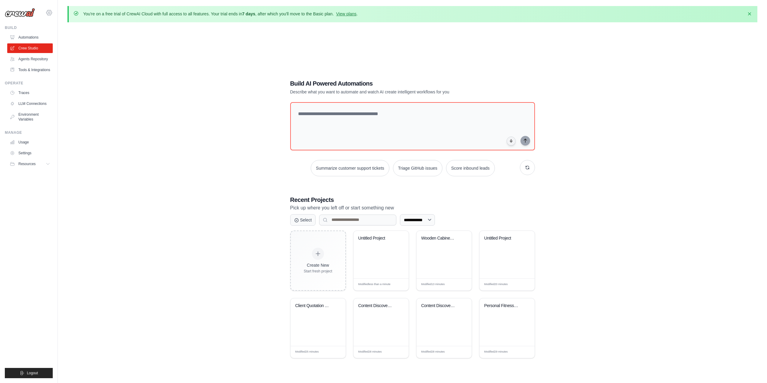
click at [52, 11] on icon at bounding box center [49, 12] width 7 height 7
click at [59, 22] on div "mlewkowicz3@gmail.com" at bounding box center [74, 23] width 48 height 6
click at [146, 28] on div "**********" at bounding box center [413, 218] width 690 height 383
drag, startPoint x: 308, startPoint y: 24, endPoint x: 205, endPoint y: 91, distance: 122.8
click at [205, 91] on div "**********" at bounding box center [413, 218] width 690 height 383
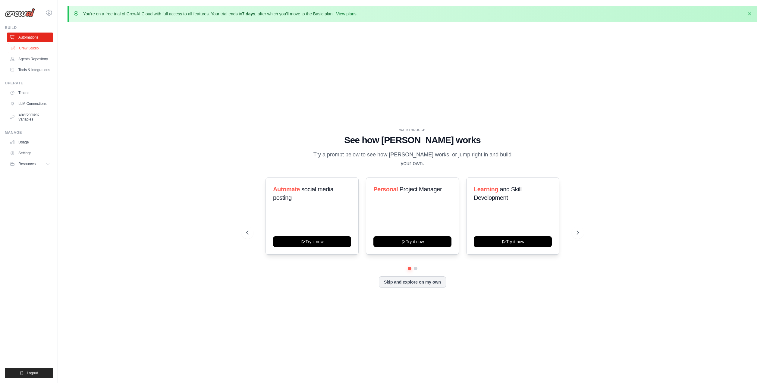
click at [15, 47] on icon at bounding box center [13, 48] width 5 height 5
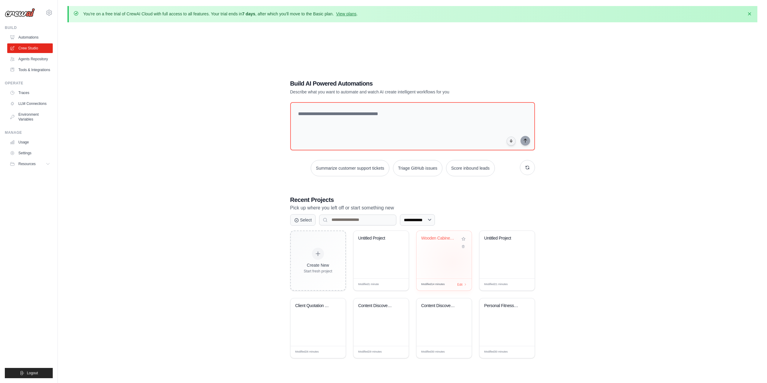
click at [452, 262] on div "Wooden Cabinet Fronts Quotation Sys..." at bounding box center [444, 255] width 55 height 48
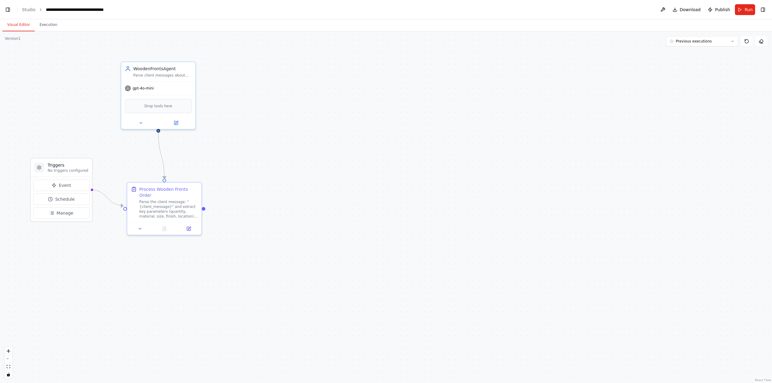
scroll to position [14184, 0]
drag, startPoint x: 352, startPoint y: 167, endPoint x: 293, endPoint y: 169, distance: 59.1
drag, startPoint x: 293, startPoint y: 169, endPoint x: 269, endPoint y: 180, distance: 25.9
drag, startPoint x: 269, startPoint y: 180, endPoint x: 244, endPoint y: 186, distance: 26.3
click at [244, 186] on div ".deletable-edge-delete-btn { width: 20px; height: 20px; border: 0px solid #ffff…" at bounding box center [386, 207] width 772 height 352
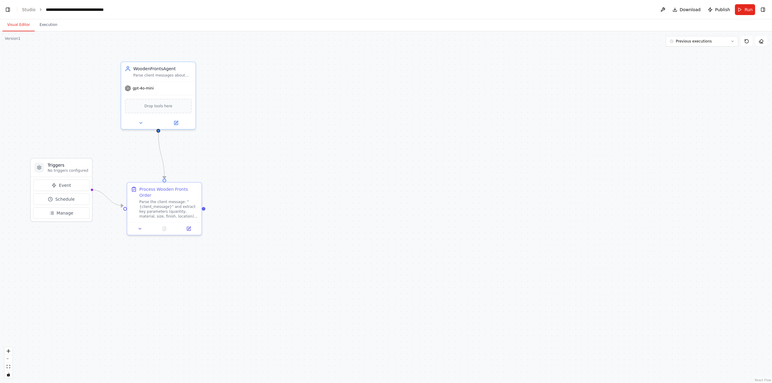
drag, startPoint x: 253, startPoint y: 148, endPoint x: 291, endPoint y: 180, distance: 49.6
click at [291, 180] on div ".deletable-edge-delete-btn { width: 20px; height: 20px; border: 0px solid #ffff…" at bounding box center [386, 207] width 772 height 352
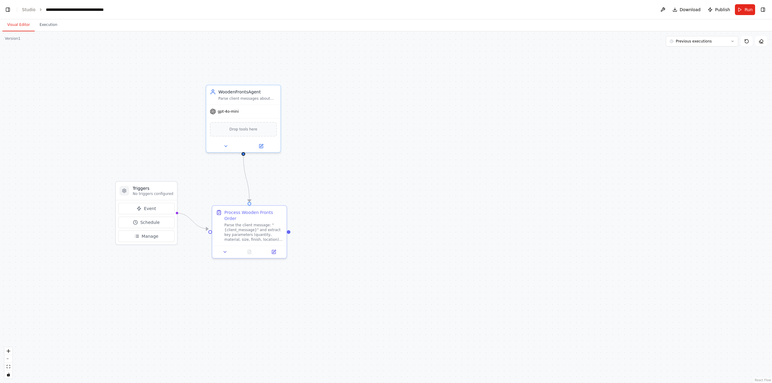
drag, startPoint x: 293, startPoint y: 180, endPoint x: 338, endPoint y: 171, distance: 46.1
click at [338, 171] on div ".deletable-edge-delete-btn { width: 20px; height: 20px; border: 0px solid #ffff…" at bounding box center [386, 207] width 772 height 352
click at [11, 9] on button "Toggle Left Sidebar" at bounding box center [8, 9] width 8 height 8
click at [759, 8] on button "Toggle Right Sidebar" at bounding box center [762, 9] width 8 height 8
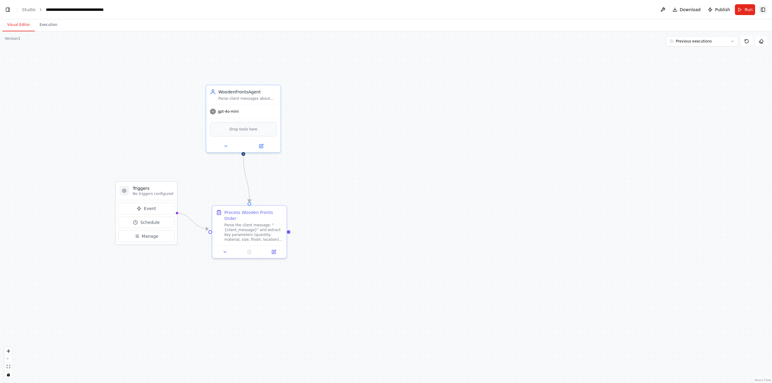
click at [761, 9] on button "Toggle Right Sidebar" at bounding box center [762, 9] width 8 height 8
click at [607, 106] on div ".deletable-edge-delete-btn { width: 20px; height: 20px; border: 0px solid #ffff…" at bounding box center [386, 207] width 772 height 352
